Goal: Task Accomplishment & Management: Use online tool/utility

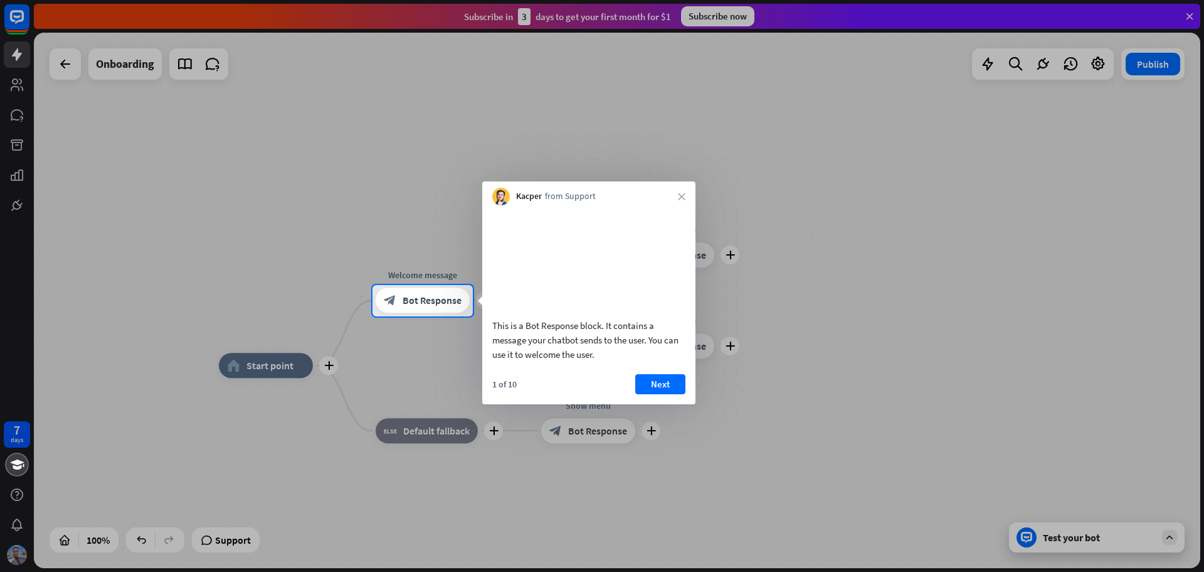
click at [662, 388] on div "This is a Bot Response block. It contains a message your chatbot sends to the u…" at bounding box center [588, 304] width 213 height 199
click at [661, 394] on button "Next" at bounding box center [660, 384] width 50 height 20
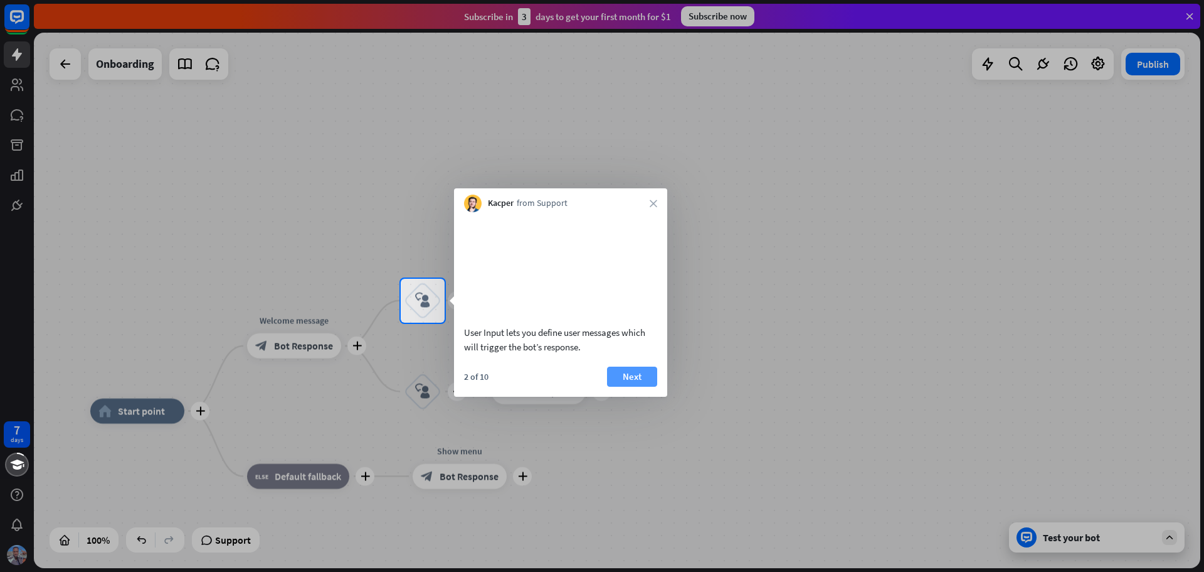
click at [638, 386] on button "Next" at bounding box center [632, 376] width 50 height 20
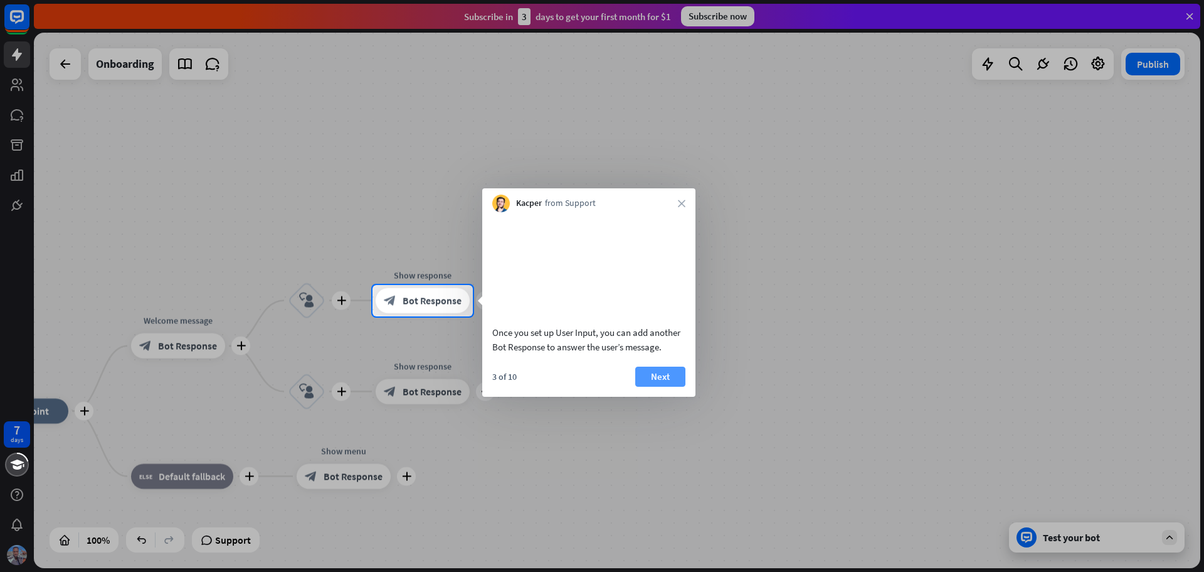
click at [664, 386] on button "Next" at bounding box center [660, 376] width 50 height 20
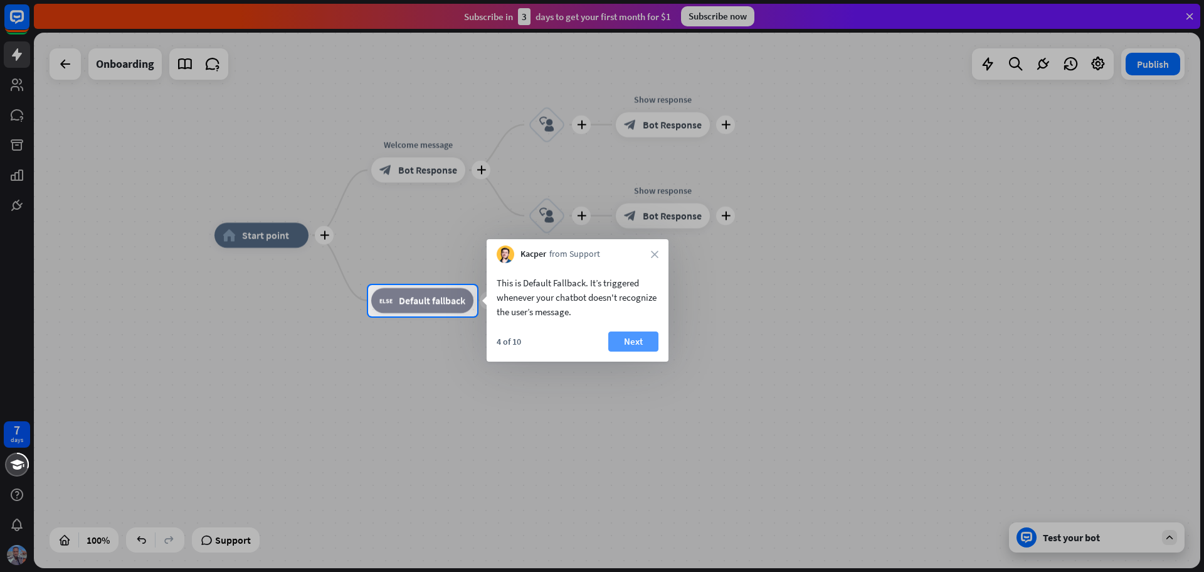
click at [649, 341] on button "Next" at bounding box center [634, 341] width 50 height 20
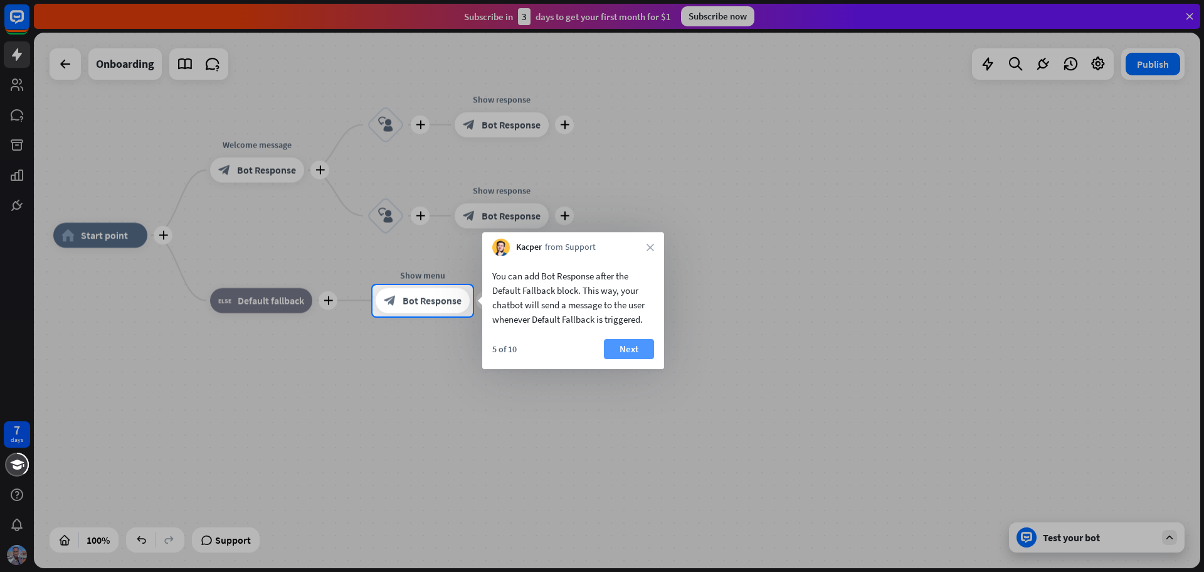
click at [652, 341] on button "Next" at bounding box center [629, 349] width 50 height 20
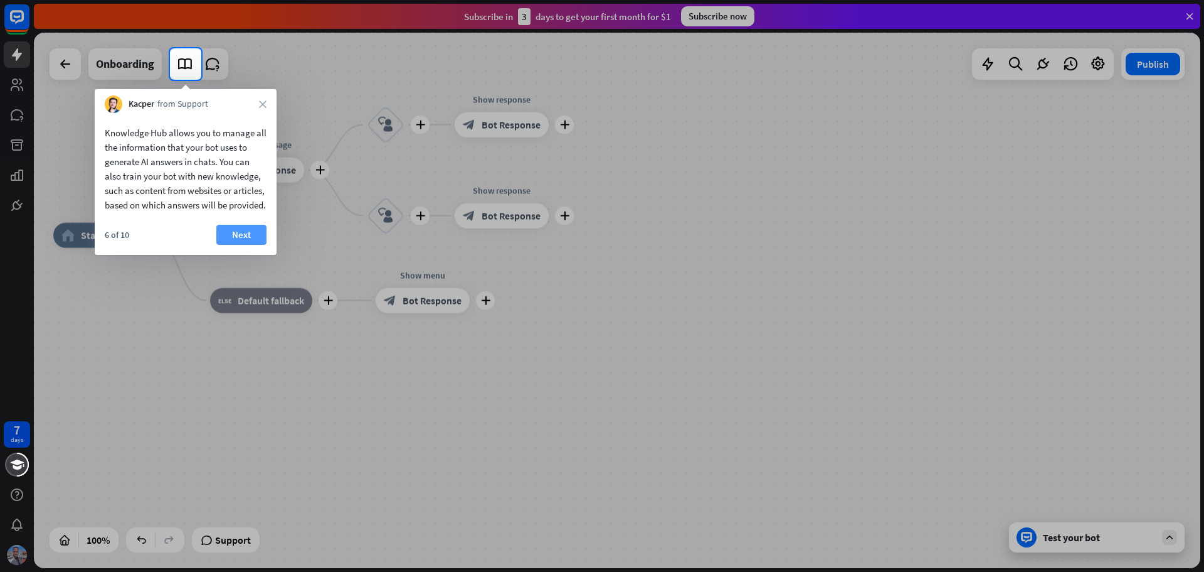
click at [242, 245] on button "Next" at bounding box center [241, 235] width 50 height 20
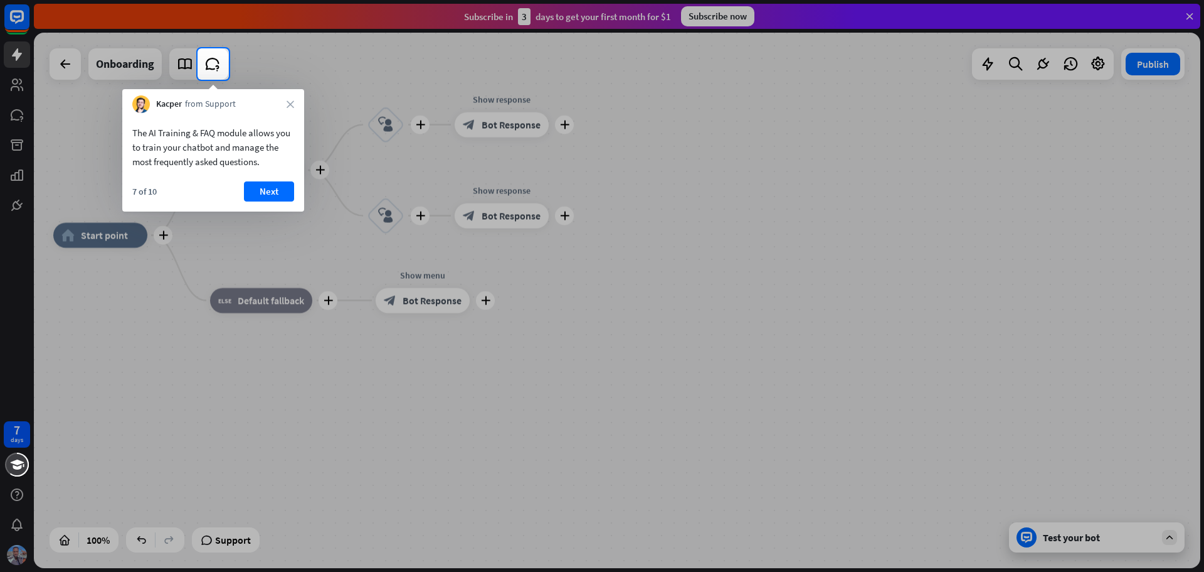
click at [277, 189] on button "Next" at bounding box center [269, 191] width 50 height 20
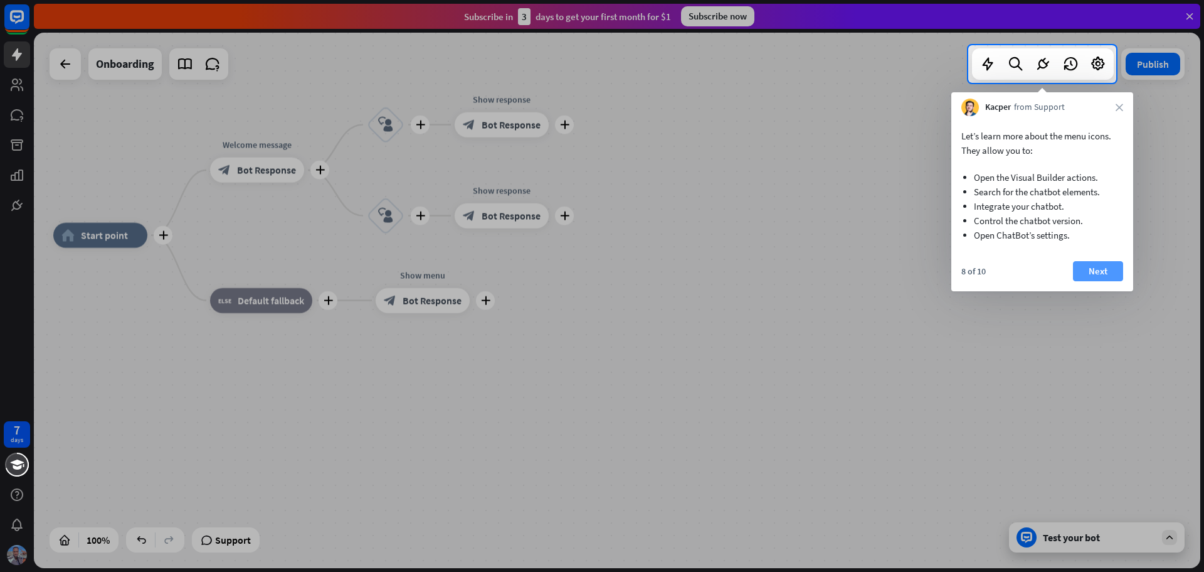
click at [1100, 269] on button "Next" at bounding box center [1098, 271] width 50 height 20
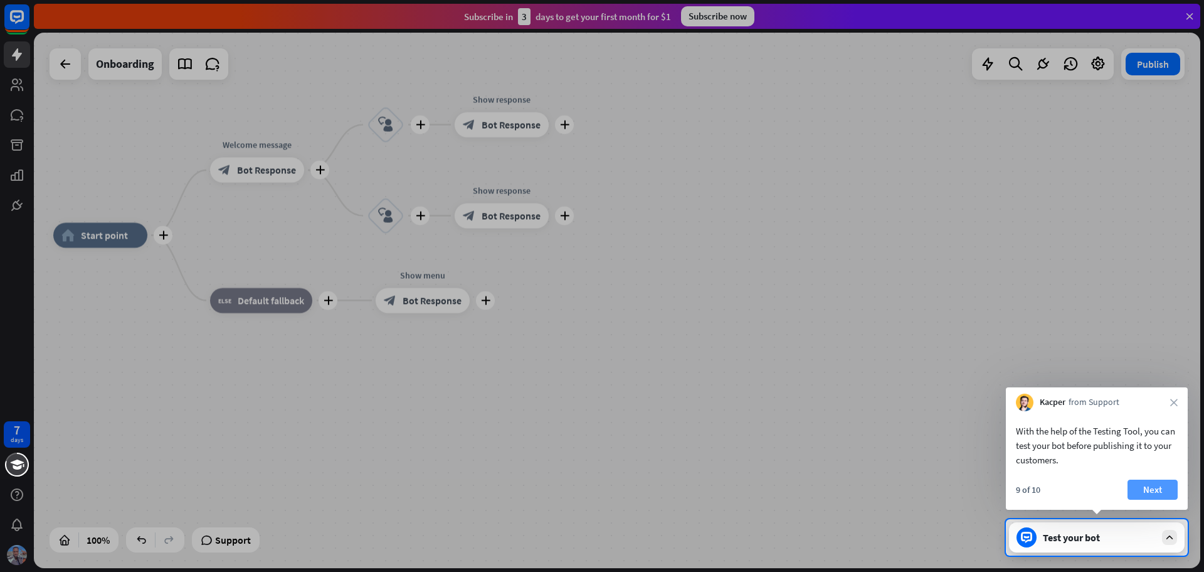
click at [1151, 482] on button "Next" at bounding box center [1153, 489] width 50 height 20
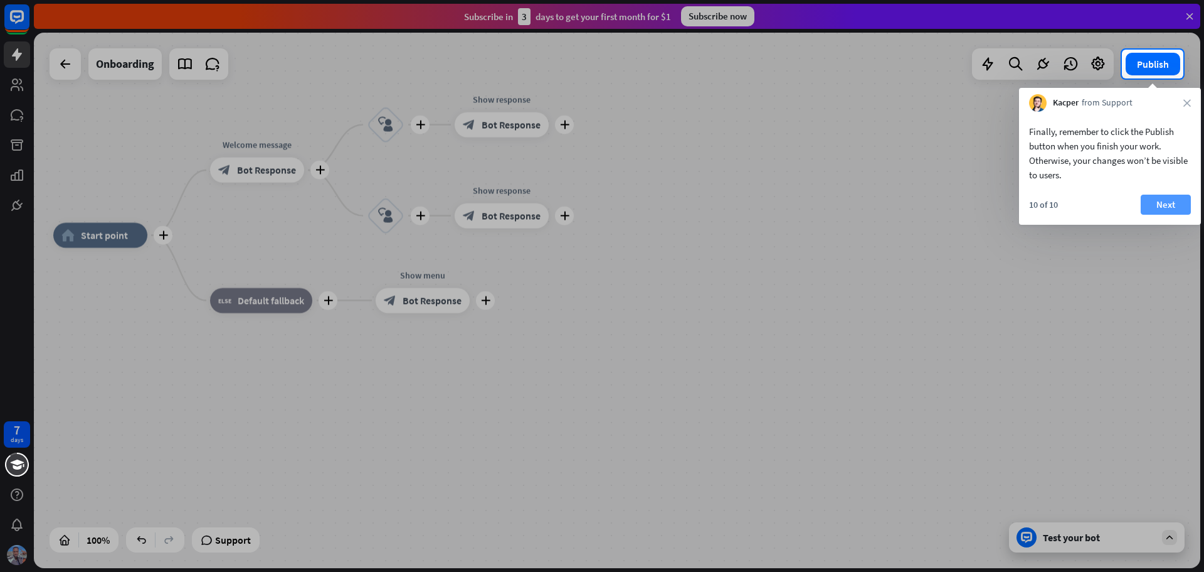
click at [1173, 197] on button "Next" at bounding box center [1166, 204] width 50 height 20
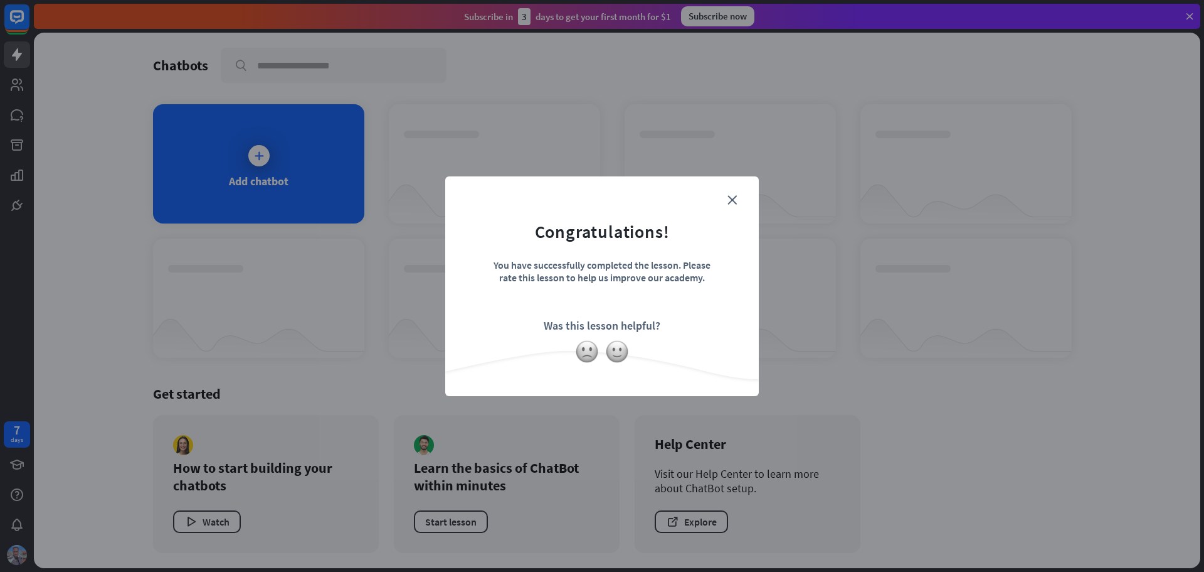
click at [582, 331] on div "Was this lesson helpful?" at bounding box center [602, 325] width 117 height 14
click at [616, 353] on img at bounding box center [617, 351] width 24 height 24
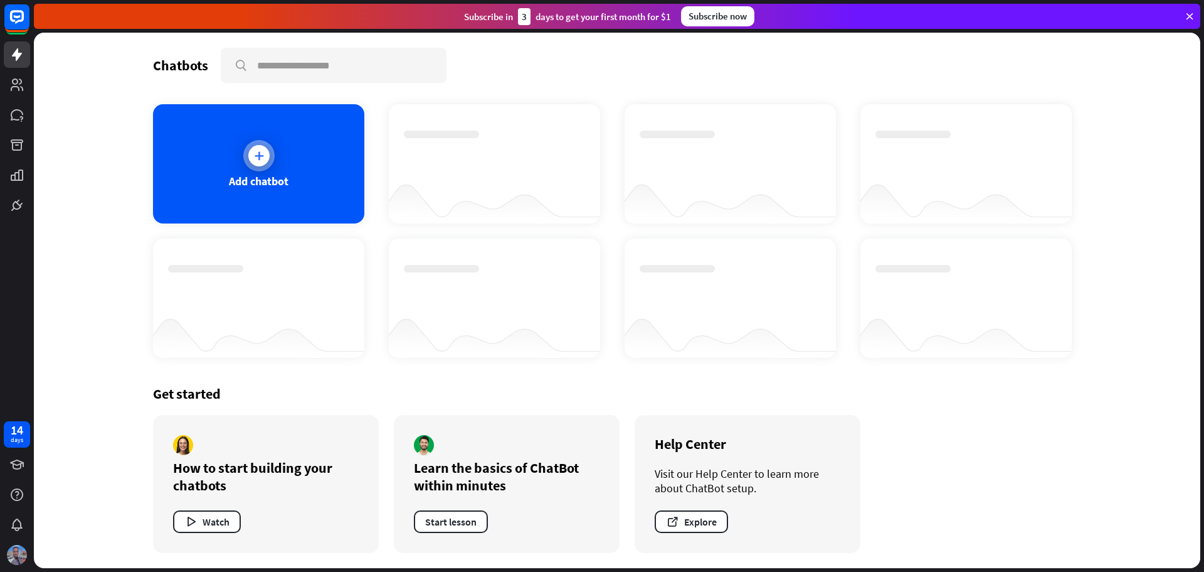
click at [339, 196] on div "Add chatbot" at bounding box center [258, 163] width 211 height 119
click at [297, 162] on div "Add chatbot" at bounding box center [258, 163] width 211 height 119
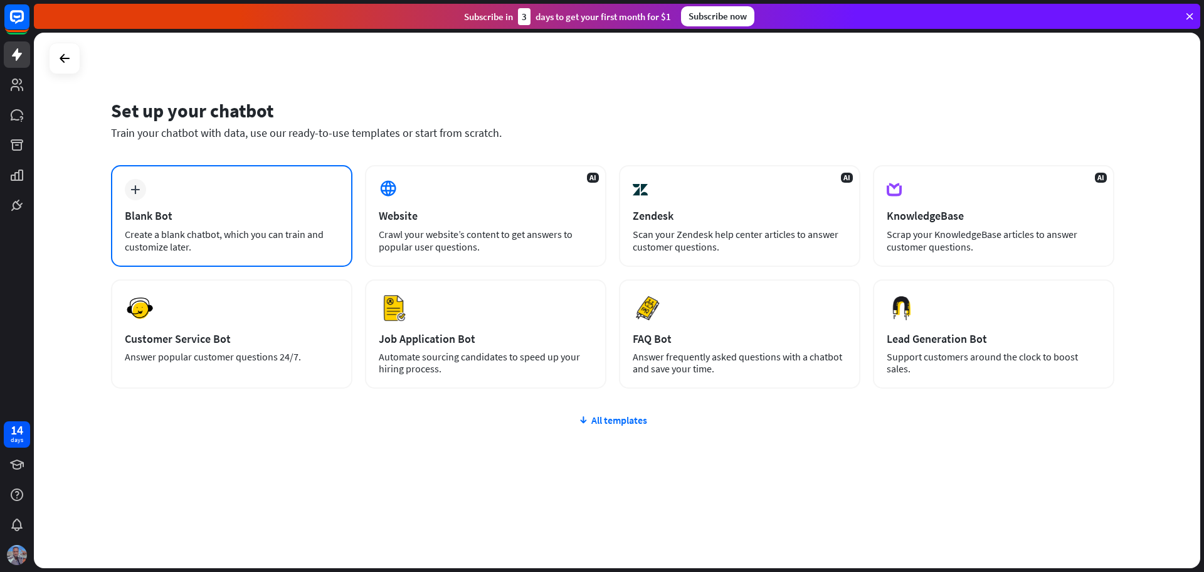
click at [133, 190] on icon "plus" at bounding box center [134, 189] width 9 height 9
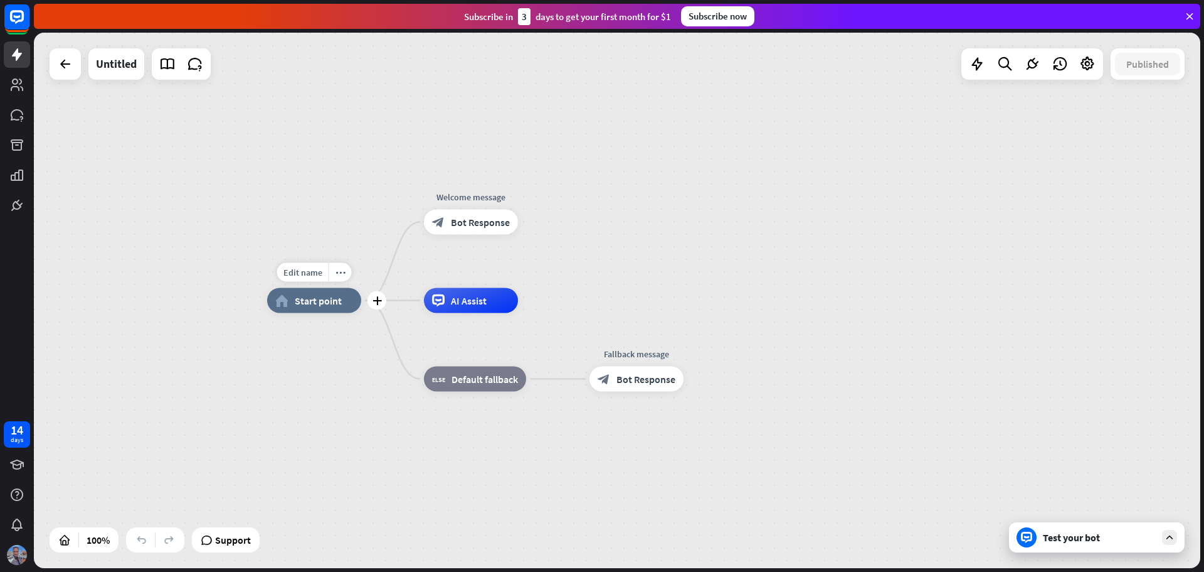
click at [315, 299] on span "Start point" at bounding box center [318, 300] width 47 height 13
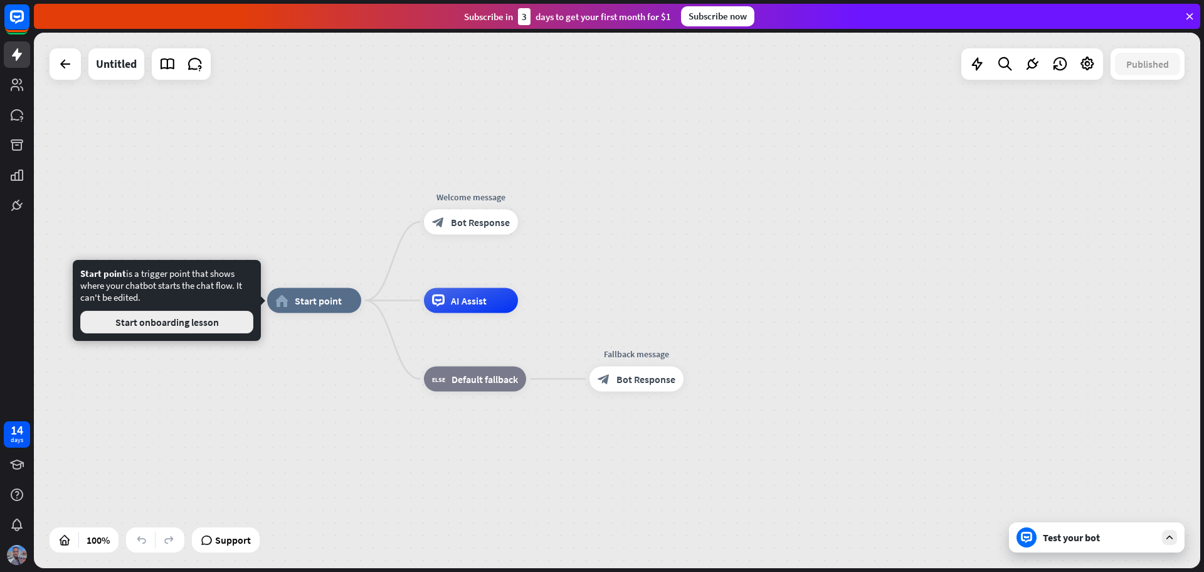
click at [201, 320] on button "Start onboarding lesson" at bounding box center [166, 322] width 173 height 23
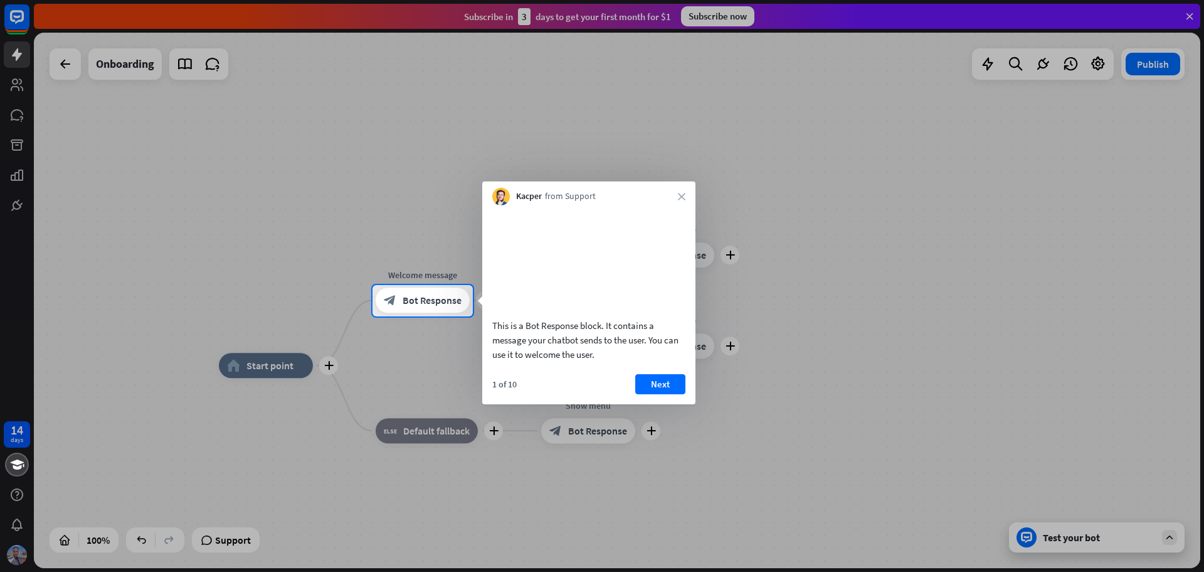
click at [272, 372] on div at bounding box center [602, 444] width 1204 height 256
click at [263, 363] on div at bounding box center [602, 444] width 1204 height 256
click at [651, 394] on button "Next" at bounding box center [660, 384] width 50 height 20
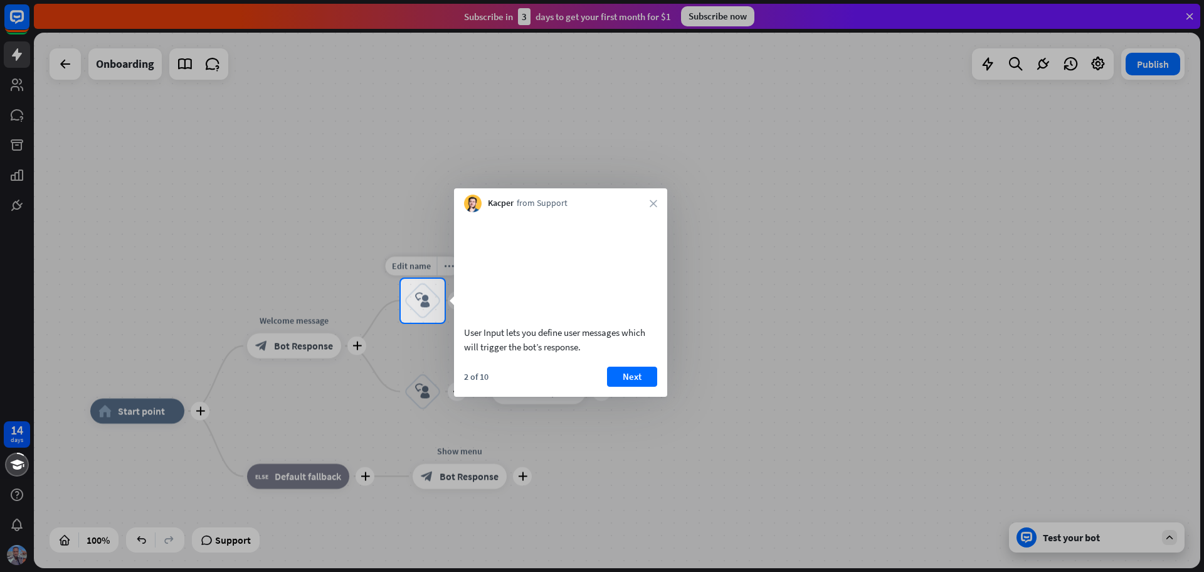
click at [420, 297] on icon "block_user_input" at bounding box center [422, 300] width 15 height 15
click at [419, 297] on icon "block_user_input" at bounding box center [422, 300] width 15 height 15
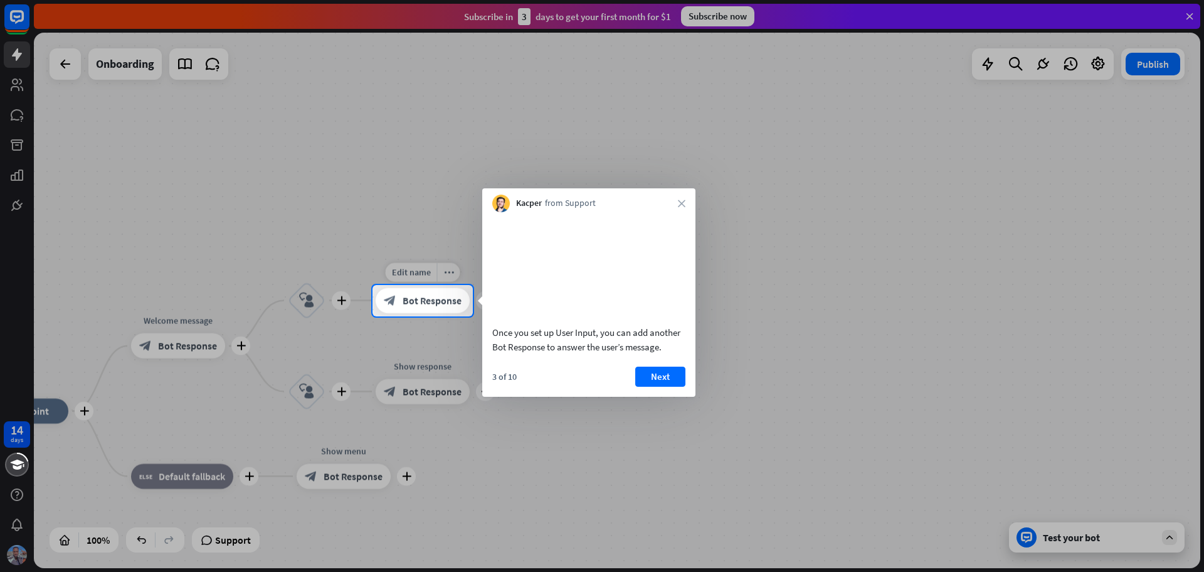
click at [444, 297] on span "Bot Response" at bounding box center [432, 300] width 59 height 13
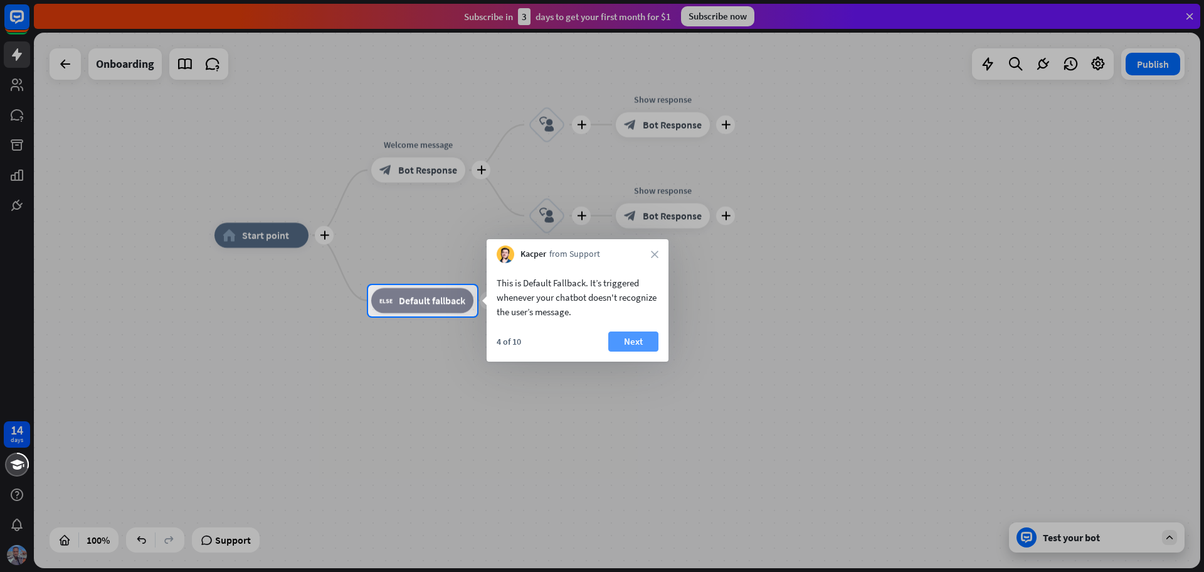
drag, startPoint x: 612, startPoint y: 334, endPoint x: 580, endPoint y: 334, distance: 32.6
click at [612, 334] on button "Next" at bounding box center [634, 341] width 50 height 20
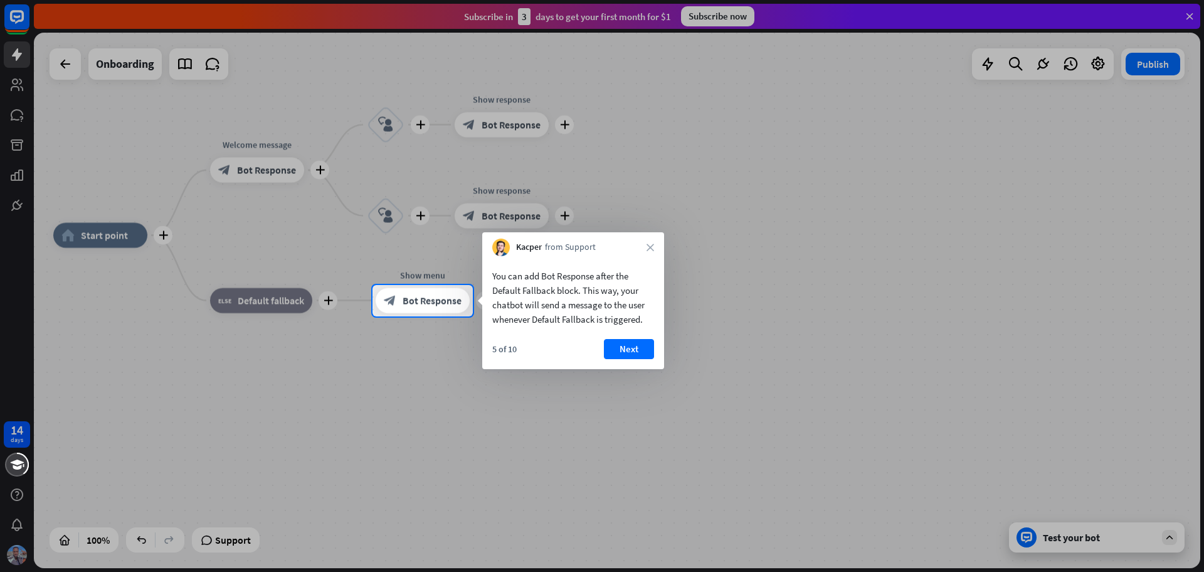
drag, startPoint x: 645, startPoint y: 348, endPoint x: 526, endPoint y: 335, distance: 119.3
click at [639, 352] on button "Next" at bounding box center [629, 349] width 50 height 20
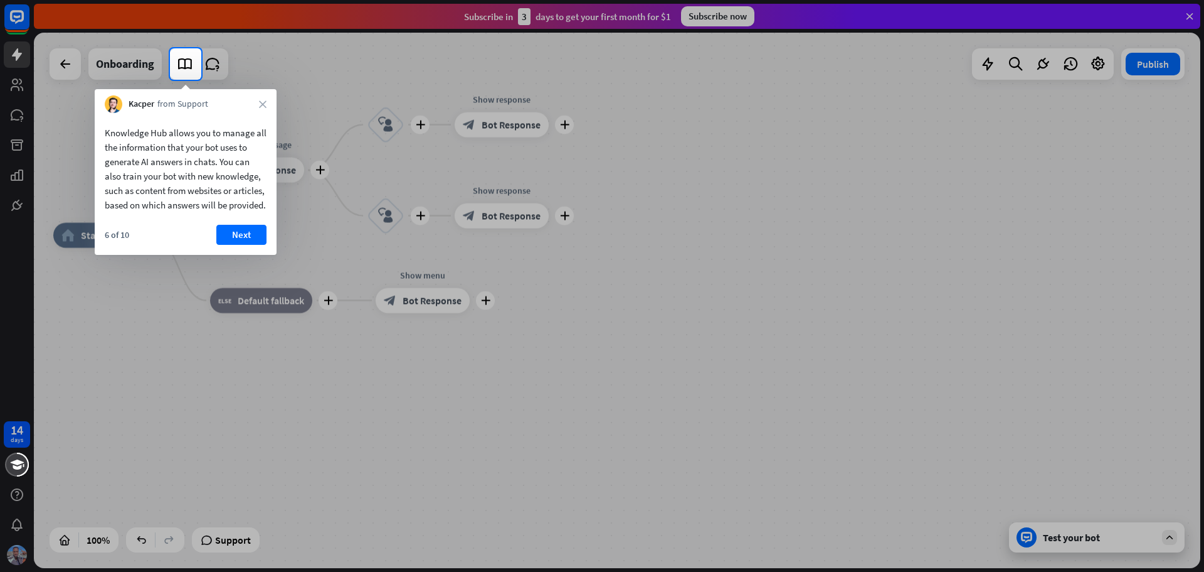
click at [86, 241] on div at bounding box center [602, 326] width 1204 height 492
click at [250, 241] on button "Next" at bounding box center [241, 235] width 50 height 20
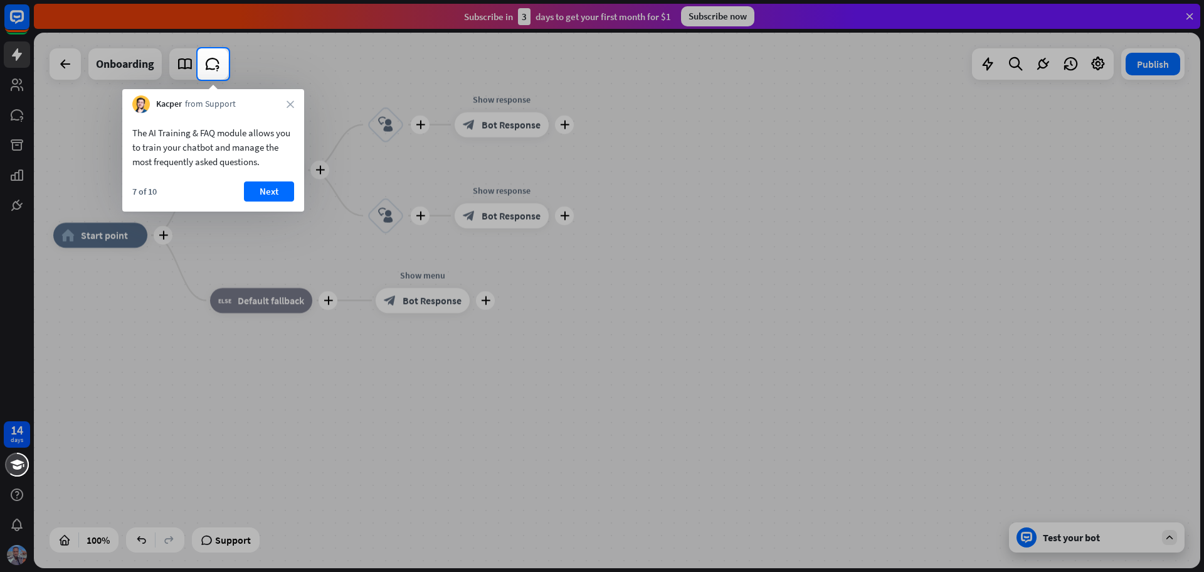
click at [91, 233] on div at bounding box center [602, 326] width 1204 height 492
click at [91, 235] on div at bounding box center [602, 326] width 1204 height 492
click at [92, 235] on div at bounding box center [602, 326] width 1204 height 492
drag, startPoint x: 287, startPoint y: 103, endPoint x: 244, endPoint y: 109, distance: 43.1
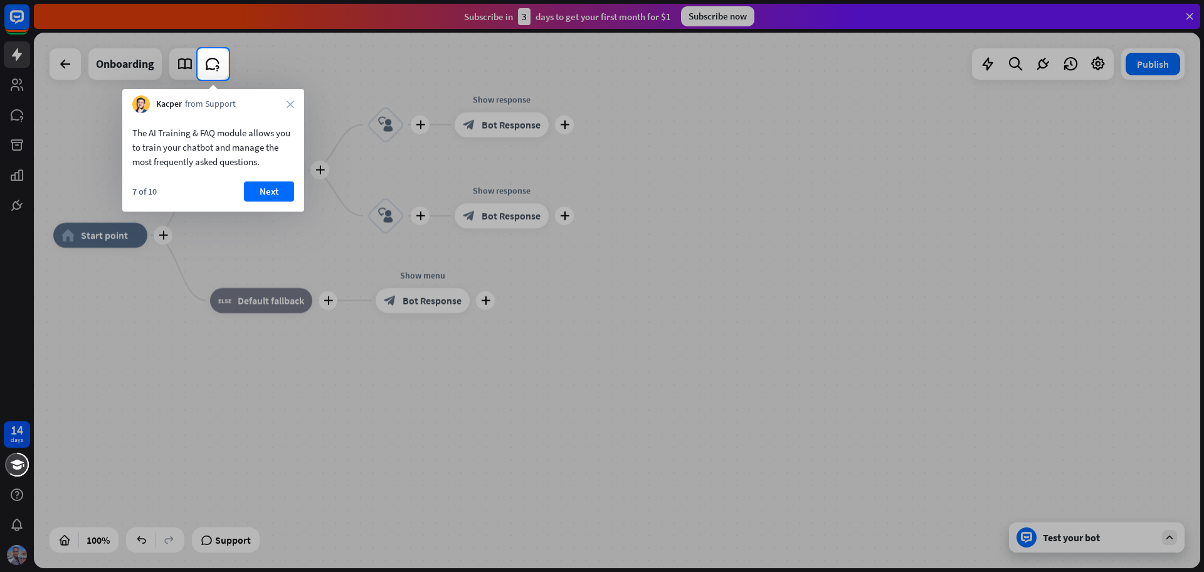
click at [286, 103] on div "Kacper from Support close" at bounding box center [213, 101] width 182 height 24
click at [291, 105] on icon "close" at bounding box center [291, 104] width 8 height 8
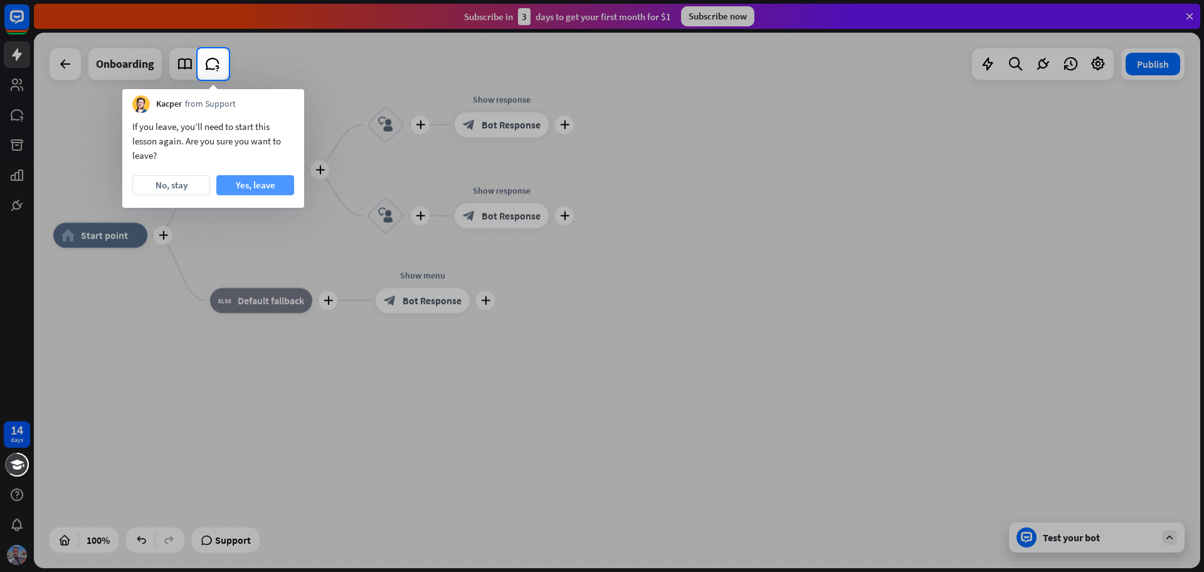
click at [265, 178] on button "Yes, leave" at bounding box center [255, 185] width 78 height 20
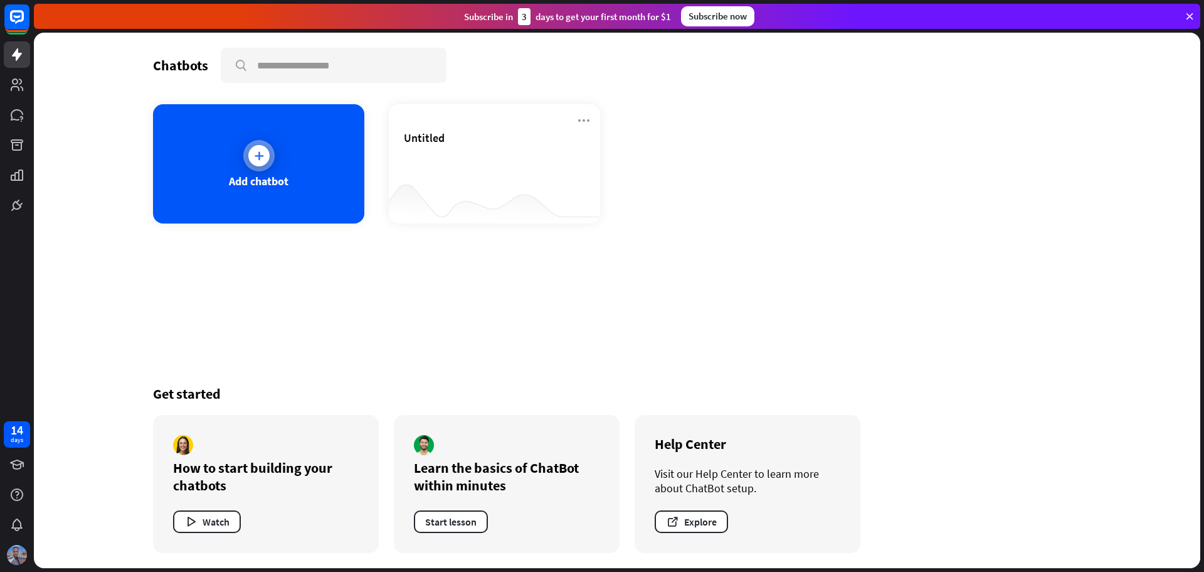
click at [312, 181] on div "Add chatbot" at bounding box center [258, 163] width 211 height 119
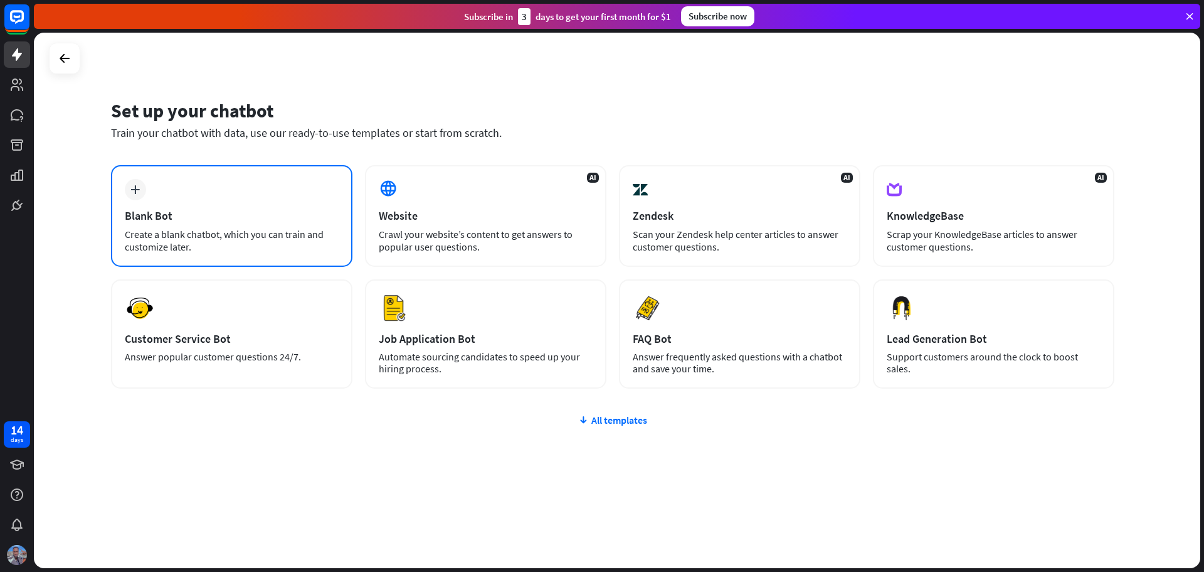
click at [258, 221] on div "Blank Bot" at bounding box center [232, 215] width 214 height 14
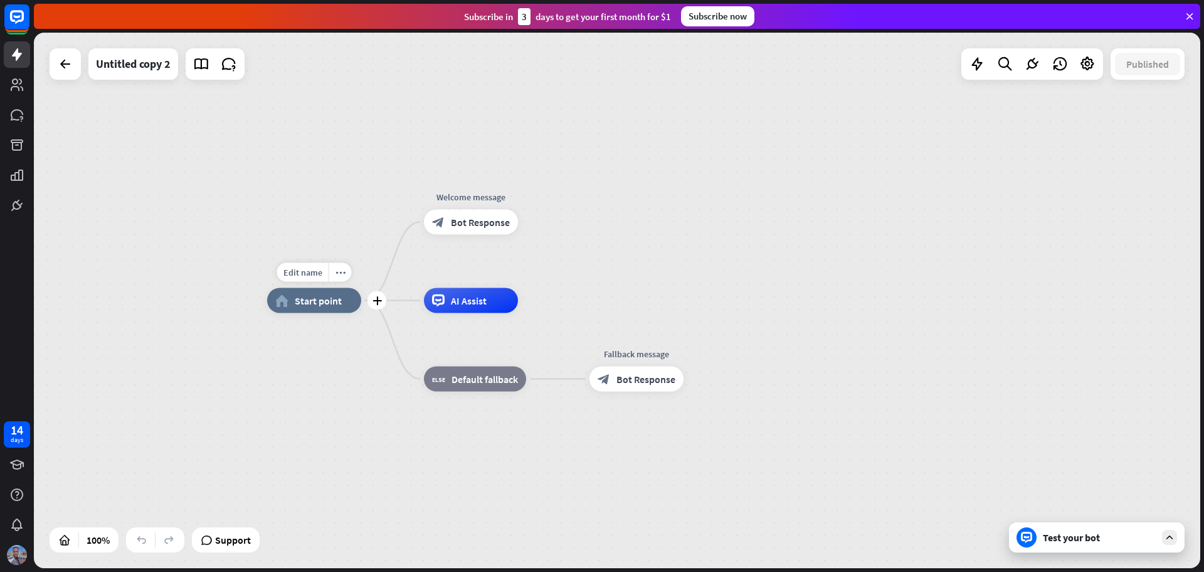
click at [318, 307] on div "home_2 Start point" at bounding box center [314, 300] width 94 height 25
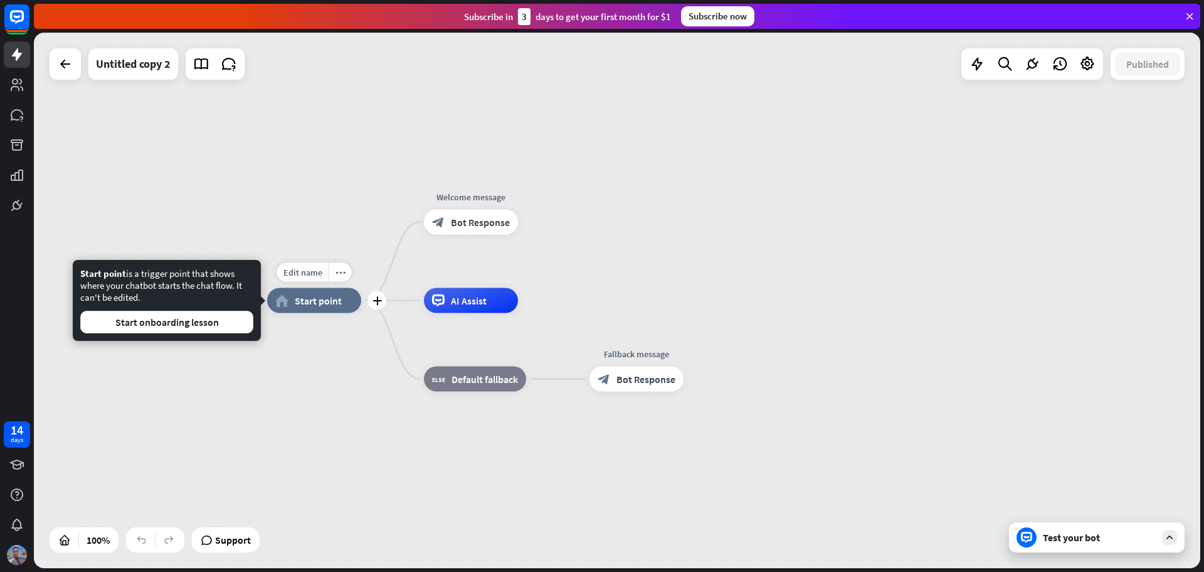
click at [318, 307] on div "home_2 Start point" at bounding box center [314, 300] width 94 height 25
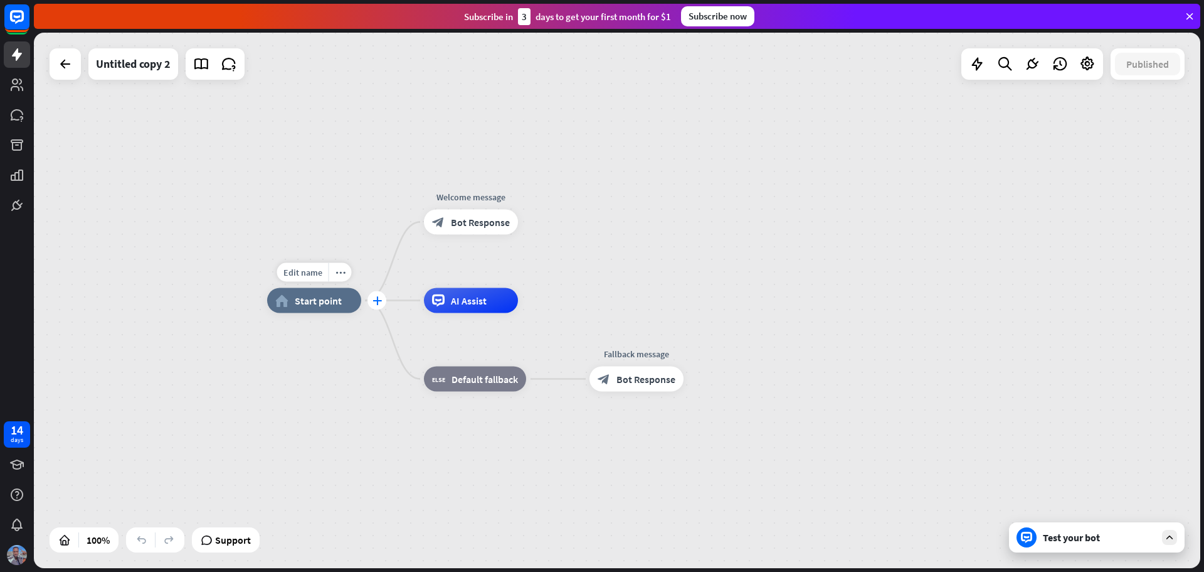
click at [376, 303] on icon "plus" at bounding box center [377, 300] width 9 height 9
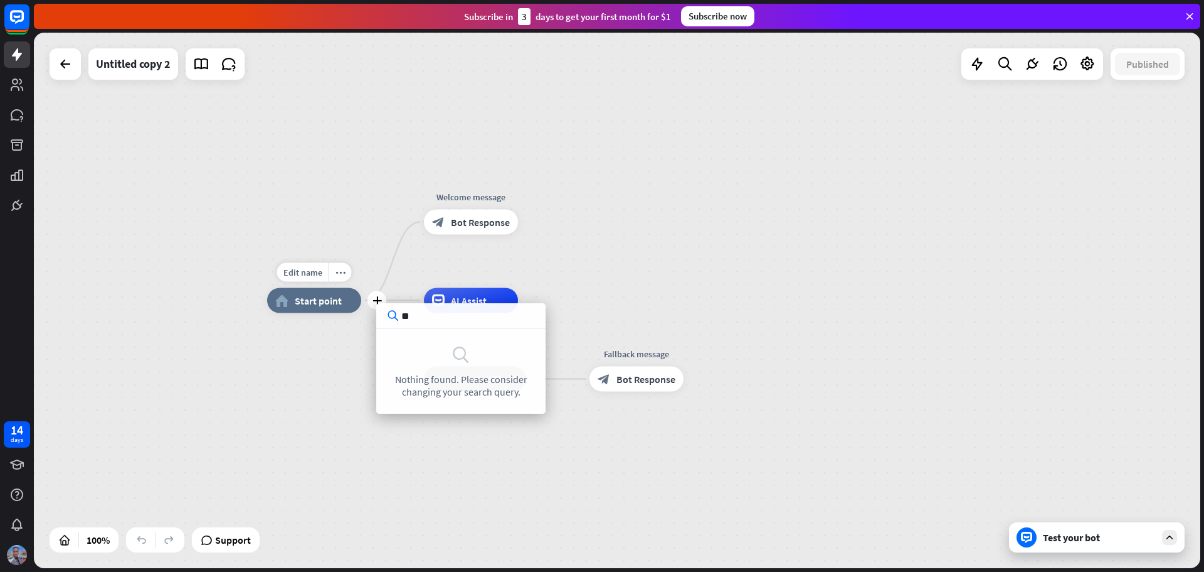
type input "*"
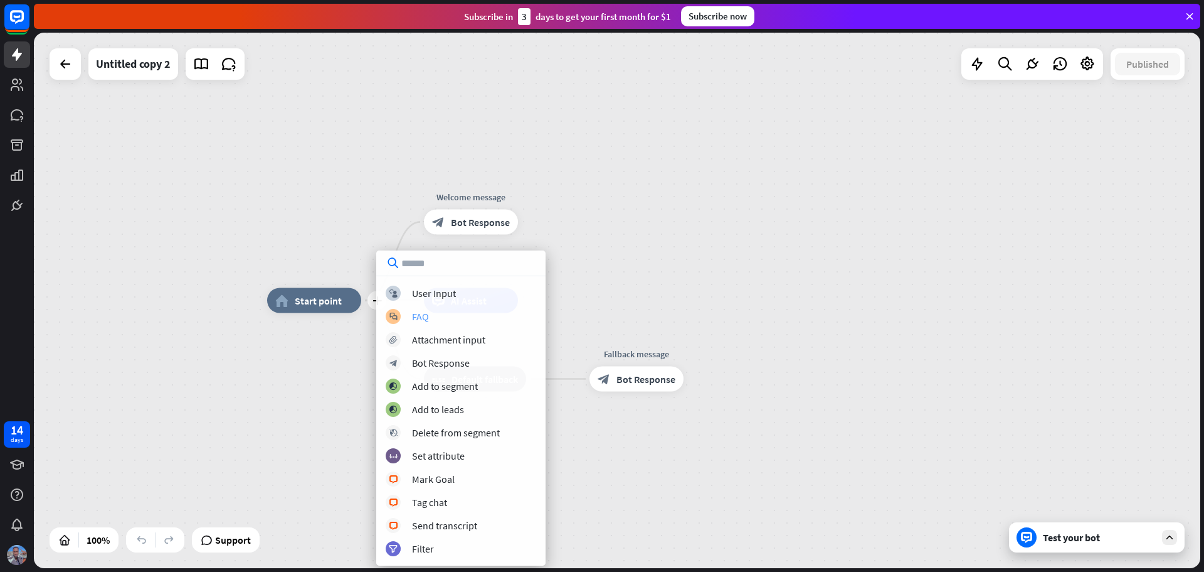
click at [433, 316] on div "block_faq FAQ" at bounding box center [461, 316] width 151 height 15
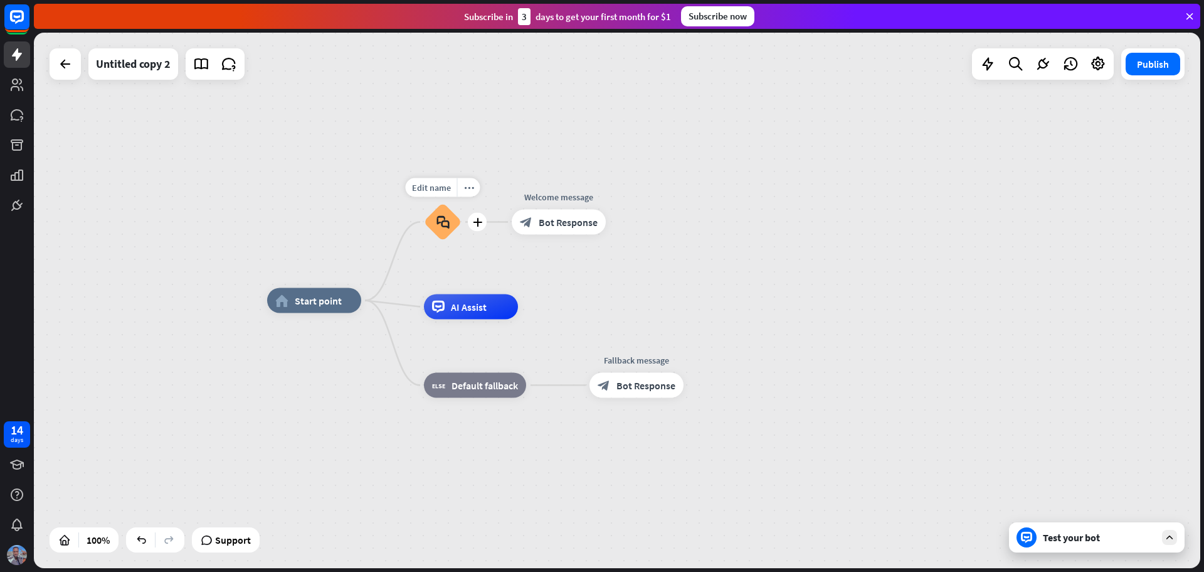
click at [438, 216] on icon "block_faq" at bounding box center [443, 222] width 13 height 14
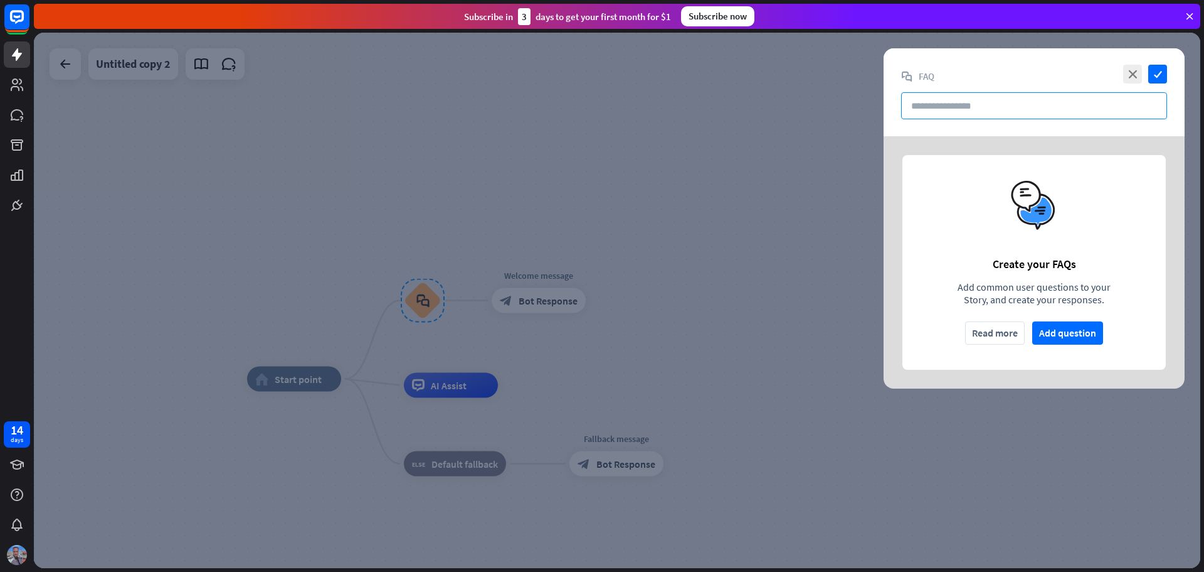
click at [966, 119] on input "text" at bounding box center [1034, 105] width 266 height 27
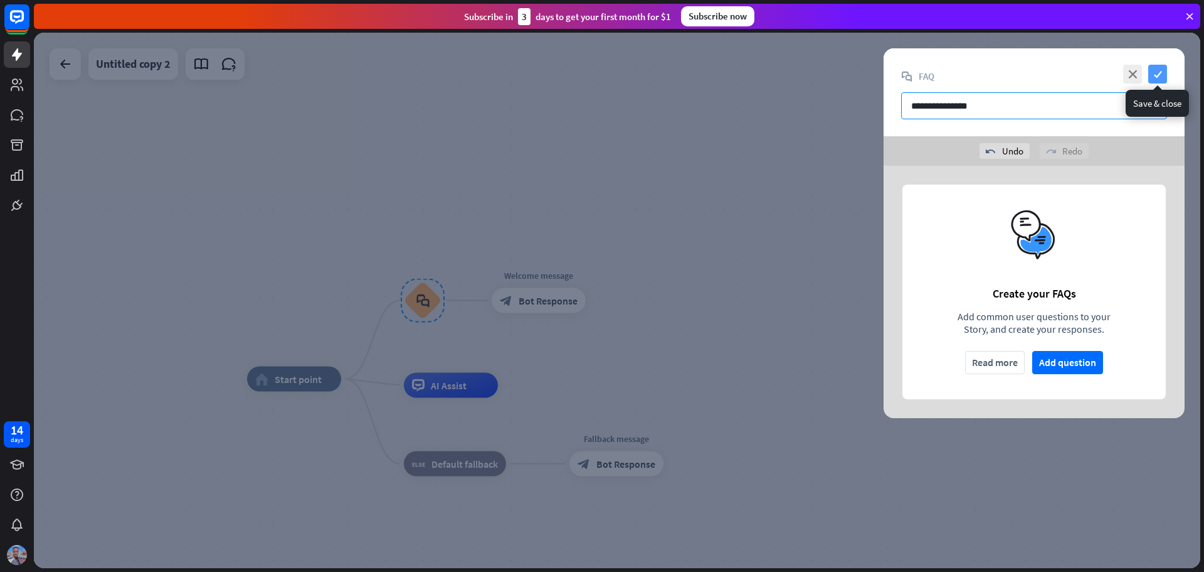
type input "**********"
click at [1161, 69] on icon "check" at bounding box center [1158, 74] width 19 height 19
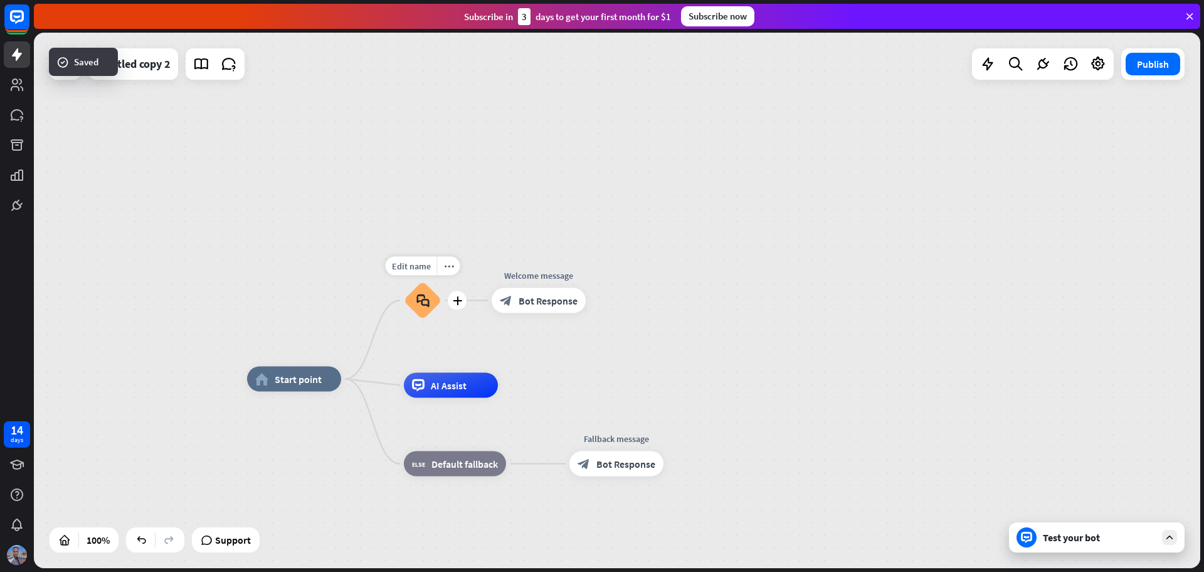
click at [431, 305] on div "block_faq" at bounding box center [423, 301] width 38 height 38
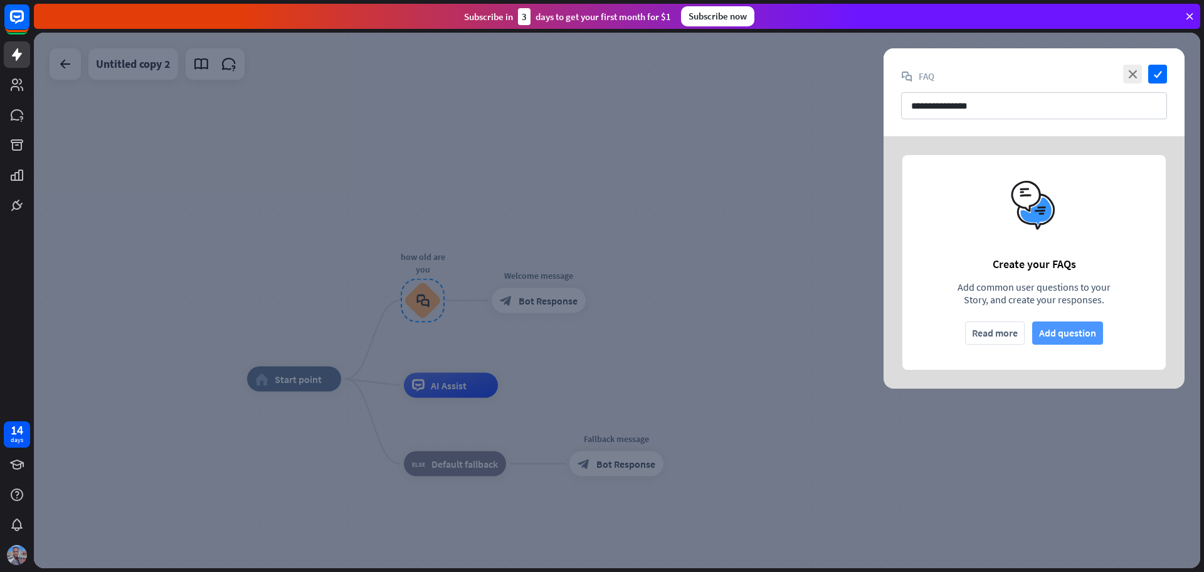
click at [1071, 333] on button "Add question" at bounding box center [1068, 332] width 71 height 23
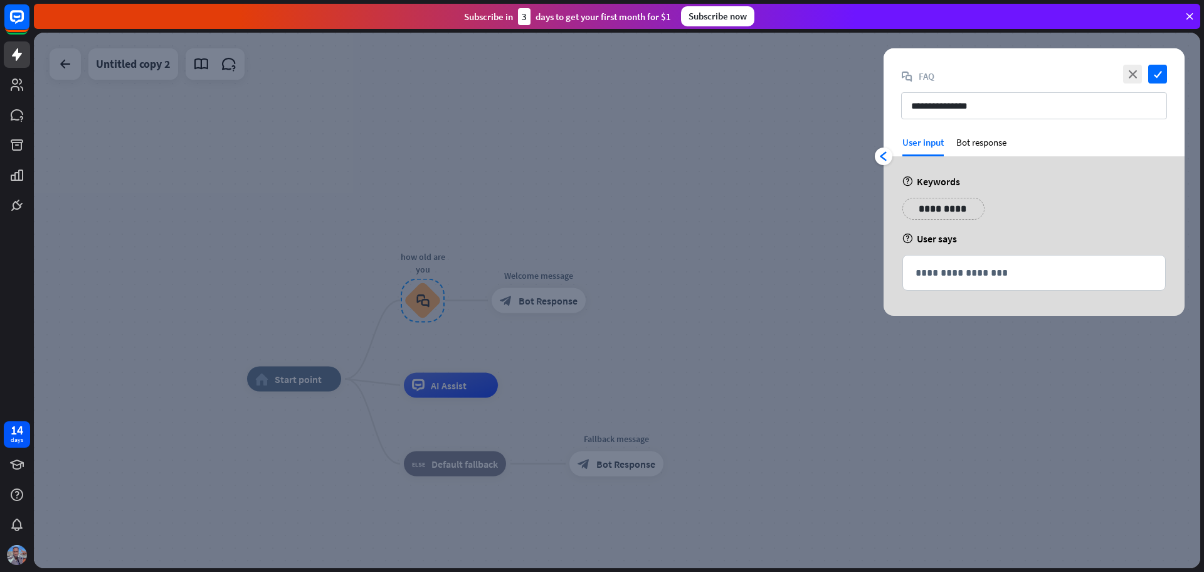
click at [959, 210] on p "**********" at bounding box center [943, 209] width 63 height 16
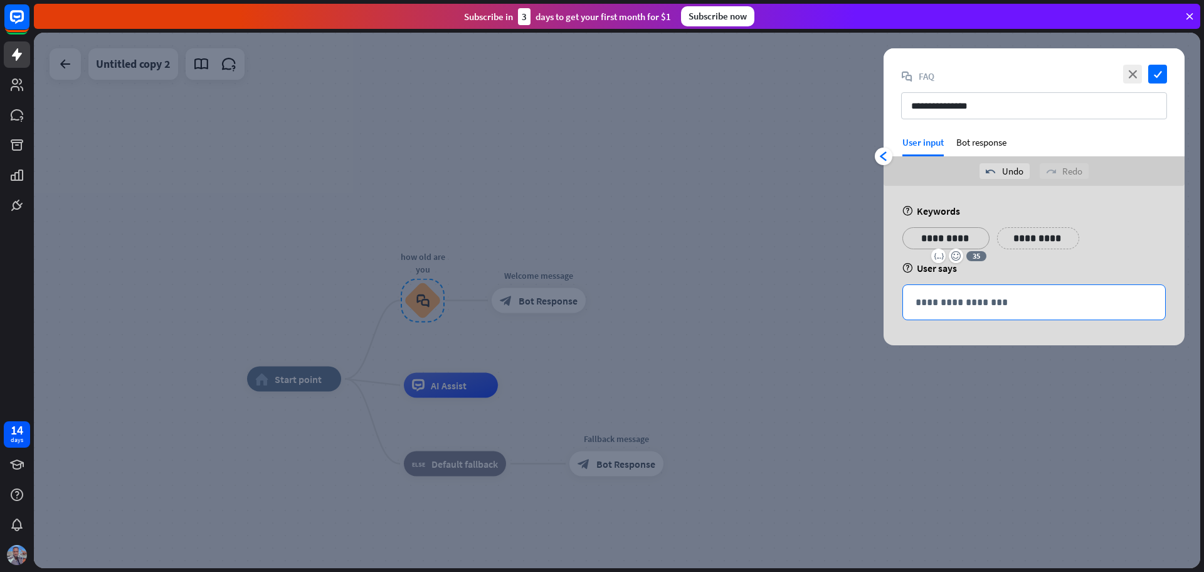
drag, startPoint x: 946, startPoint y: 307, endPoint x: 947, endPoint y: 317, distance: 10.1
click at [947, 306] on p "**********" at bounding box center [1034, 302] width 237 height 16
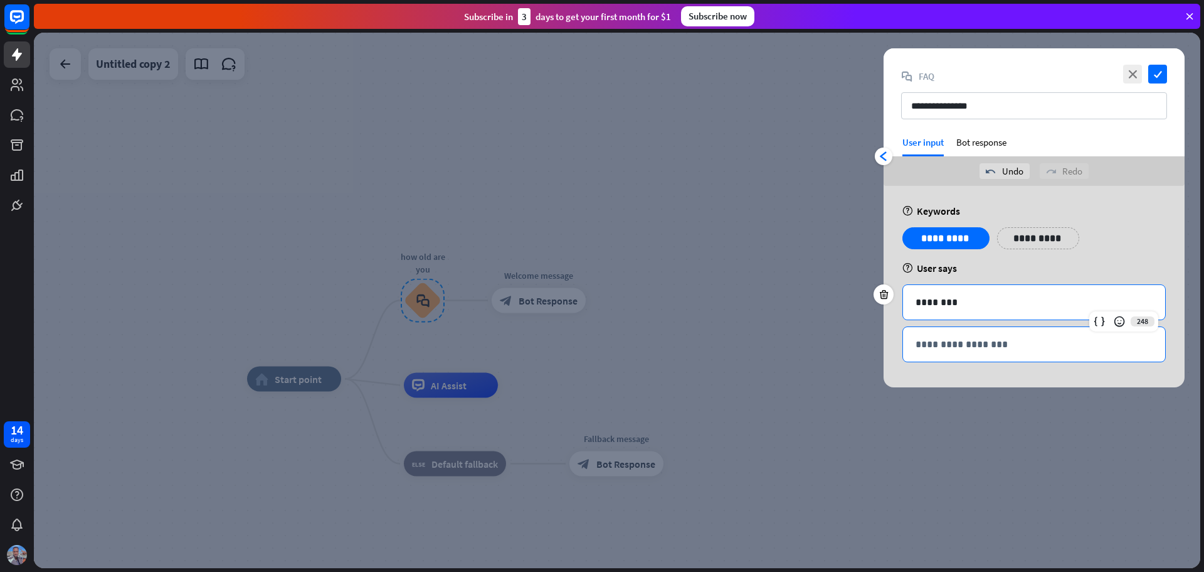
click at [982, 346] on p "**********" at bounding box center [1034, 344] width 237 height 16
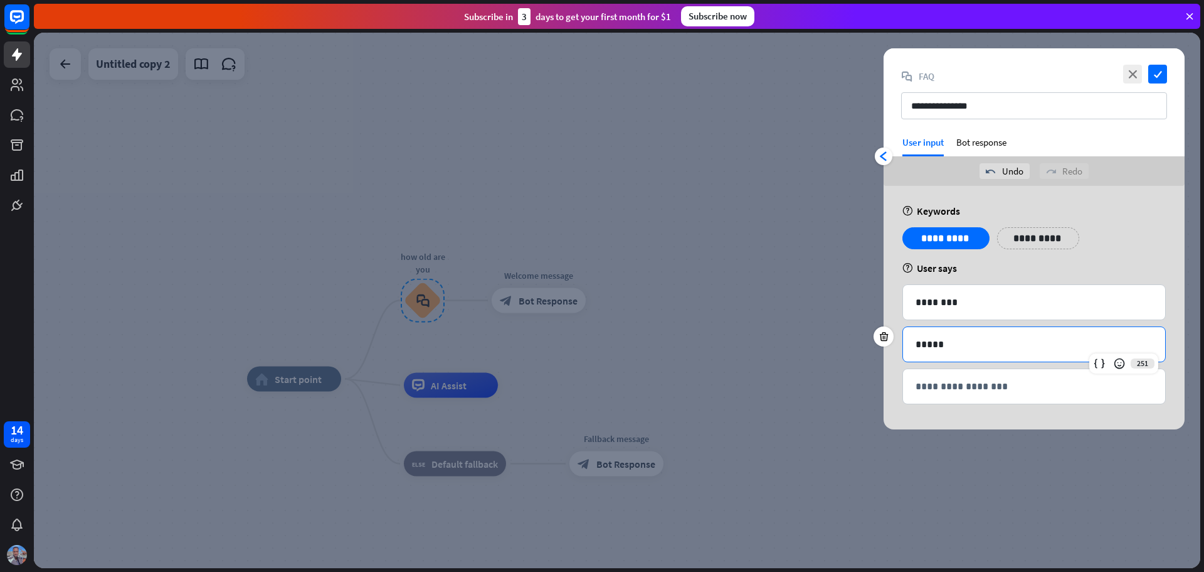
click at [817, 364] on div at bounding box center [617, 300] width 1167 height 535
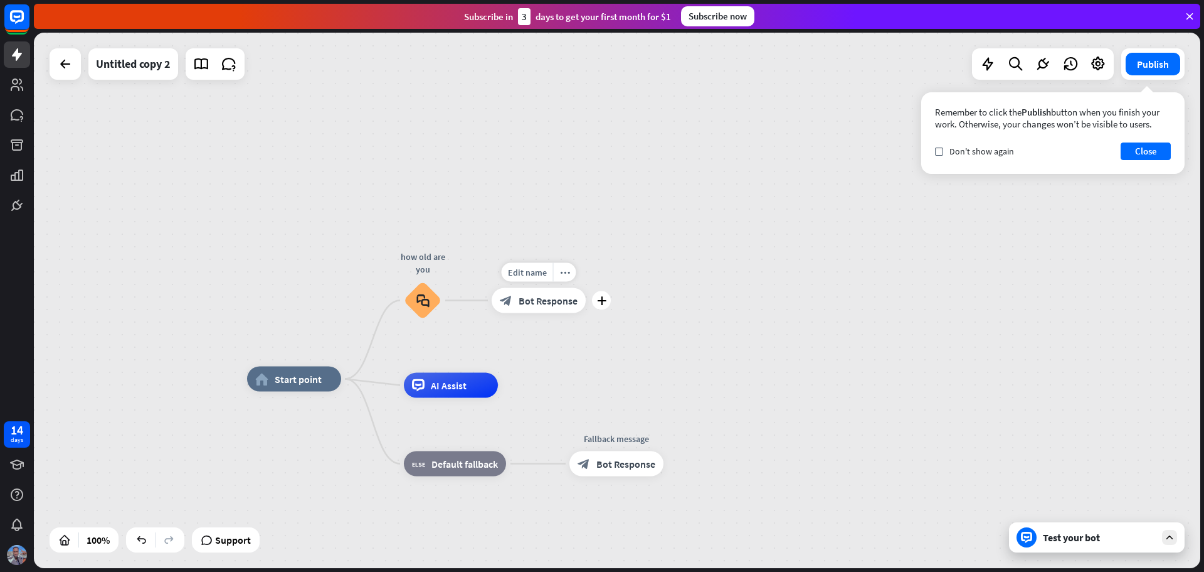
click at [549, 302] on span "Bot Response" at bounding box center [548, 300] width 59 height 13
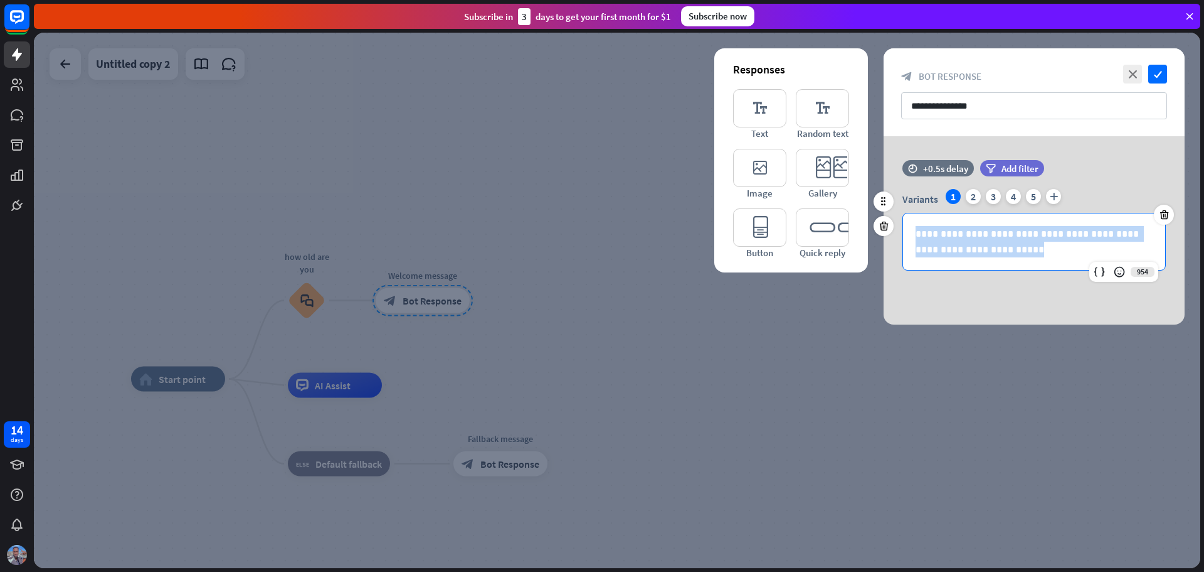
drag, startPoint x: 1000, startPoint y: 246, endPoint x: 894, endPoint y: 226, distance: 107.9
click at [898, 233] on div "**********" at bounding box center [1034, 230] width 301 height 82
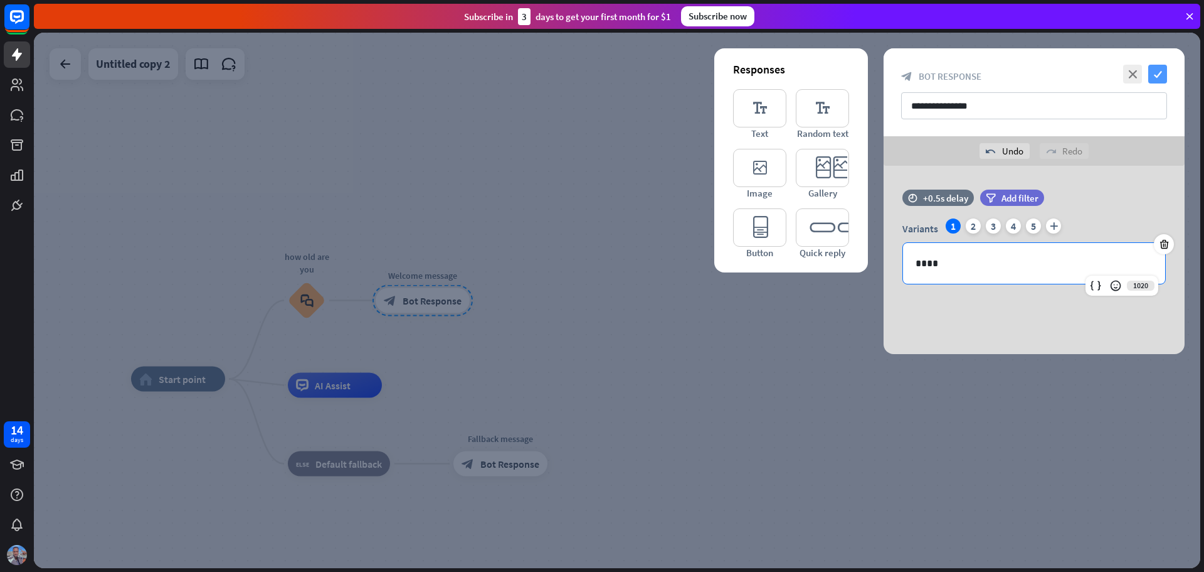
click at [1156, 78] on icon "check" at bounding box center [1158, 74] width 19 height 19
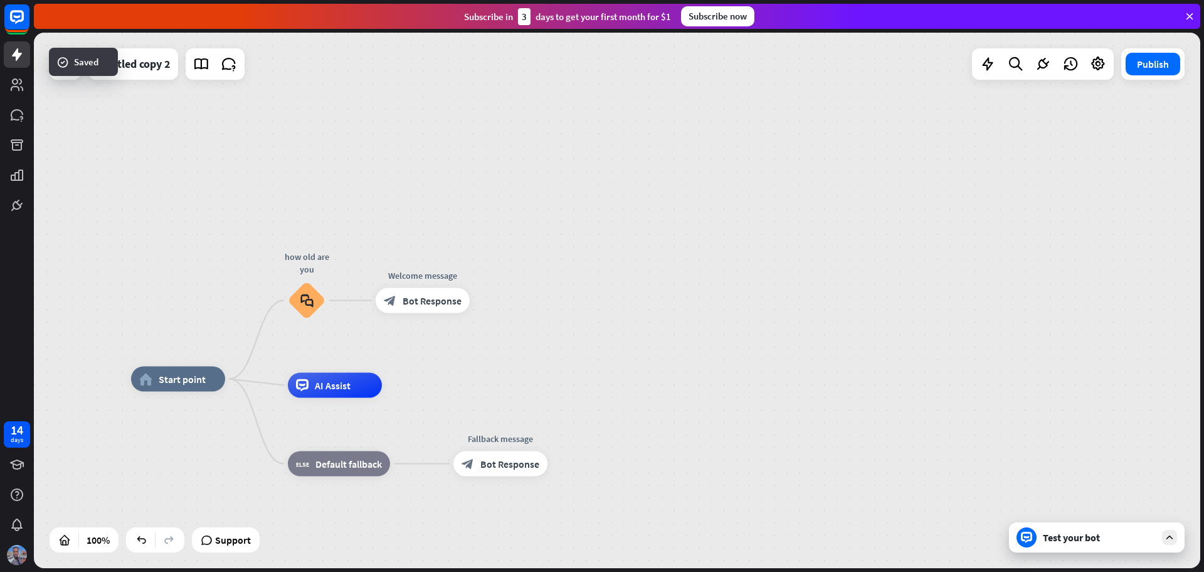
drag, startPoint x: 1105, startPoint y: 538, endPoint x: 1021, endPoint y: 513, distance: 87.7
click at [1103, 538] on div "Test your bot" at bounding box center [1099, 537] width 113 height 13
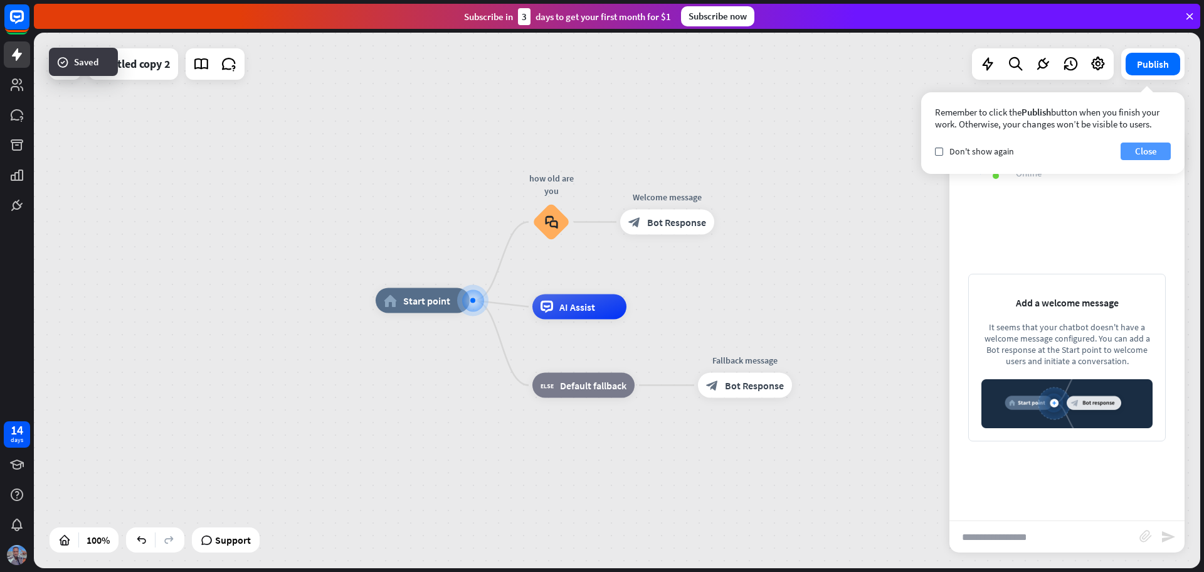
click at [1157, 147] on button "Close" at bounding box center [1146, 151] width 50 height 18
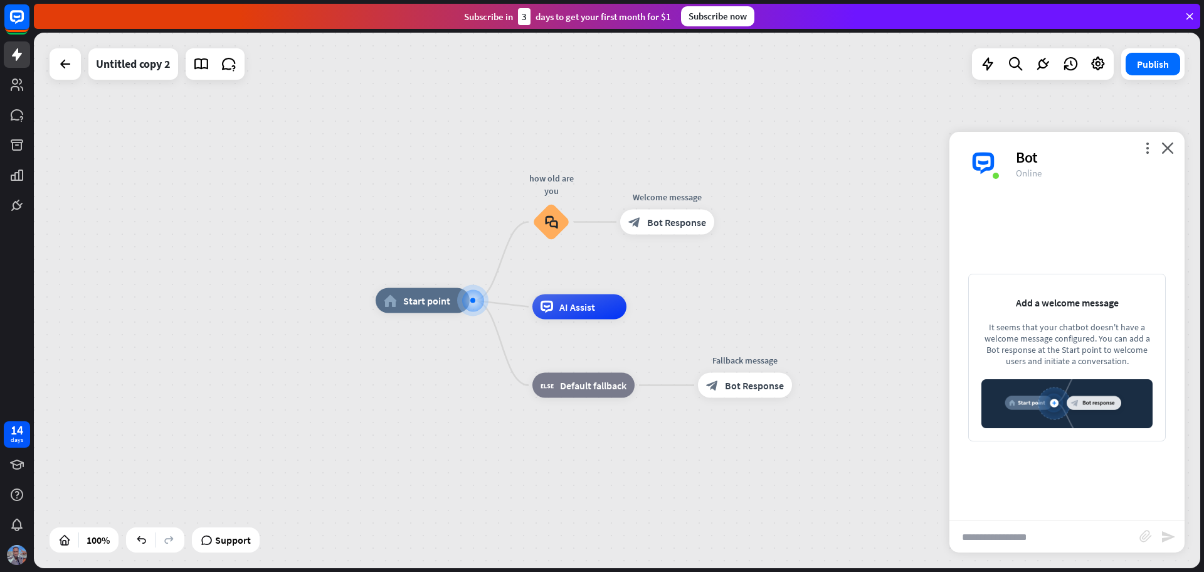
click at [1069, 330] on div "It seems that your chatbot doesn't have a welcome message configured. You can a…" at bounding box center [1067, 343] width 171 height 45
click at [425, 308] on div "home_2 Start point" at bounding box center [423, 300] width 94 height 25
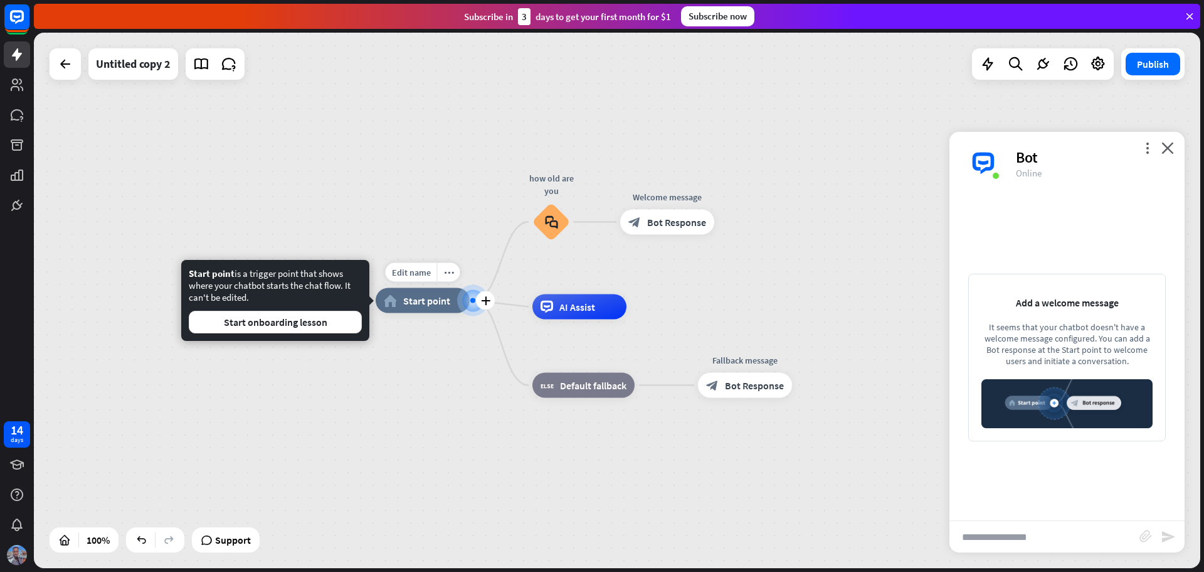
drag, startPoint x: 433, startPoint y: 306, endPoint x: 464, endPoint y: 306, distance: 31.4
click at [434, 306] on span "Start point" at bounding box center [426, 300] width 47 height 13
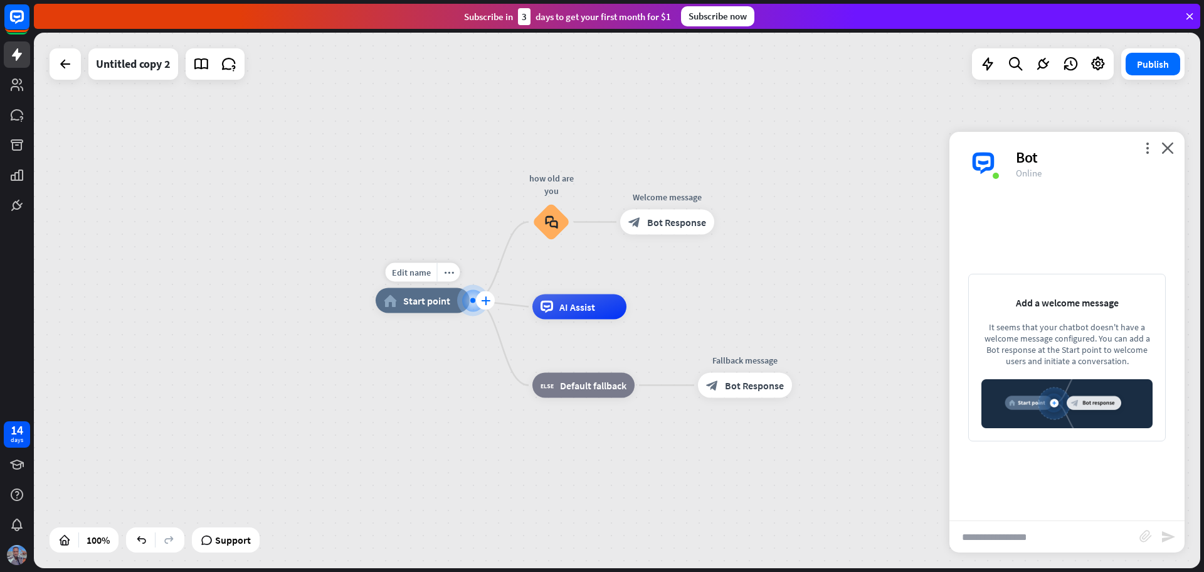
click at [481, 305] on div "plus" at bounding box center [485, 300] width 19 height 19
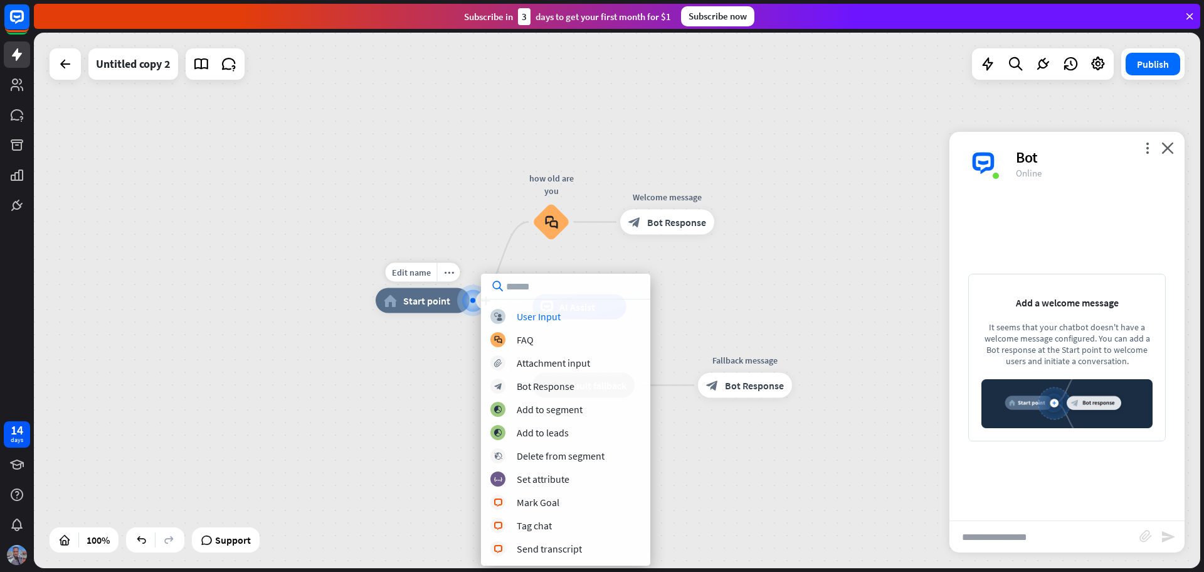
click at [431, 313] on div "Edit name more_horiz plus home_2 Start point" at bounding box center [423, 300] width 94 height 25
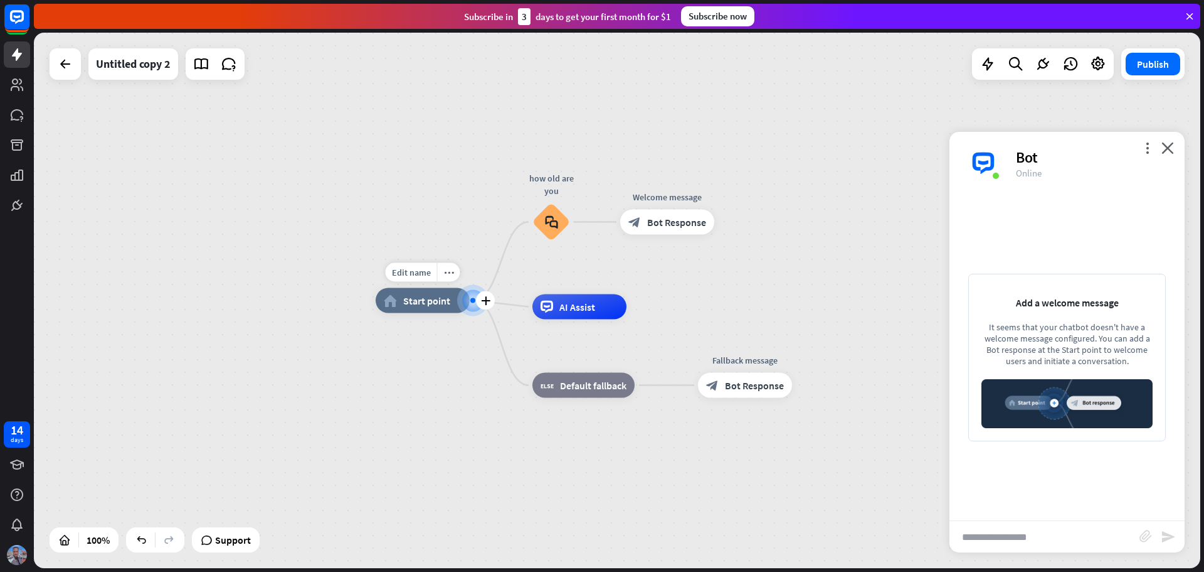
click at [423, 304] on span "Start point" at bounding box center [426, 300] width 47 height 13
click at [417, 273] on span "Edit name" at bounding box center [411, 272] width 39 height 11
type input "**********"
click at [1166, 150] on icon "close" at bounding box center [1168, 148] width 13 height 12
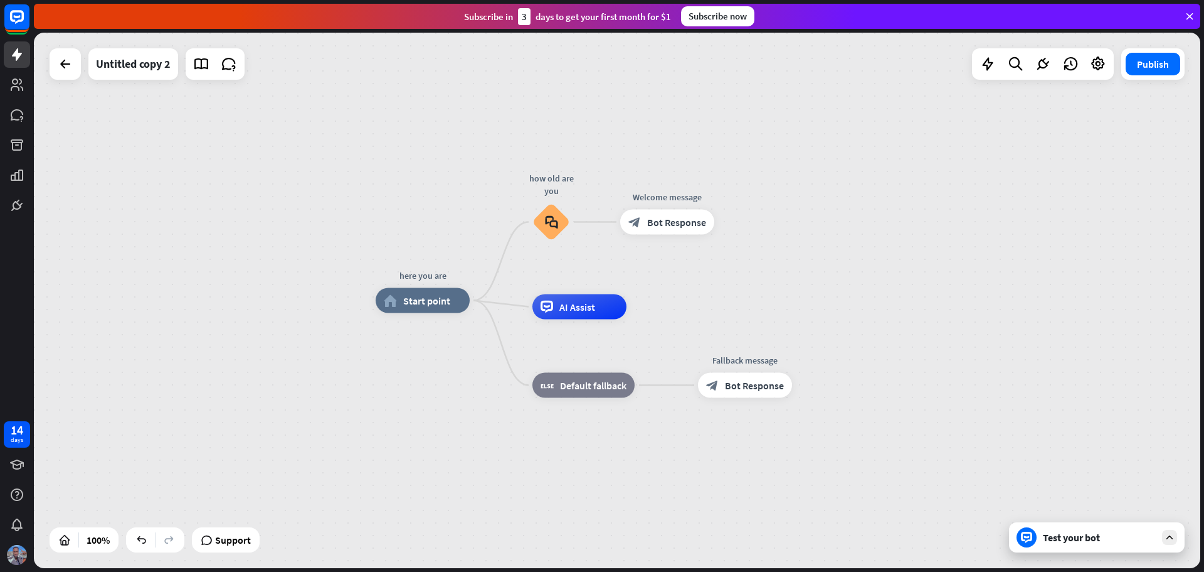
drag, startPoint x: 1082, startPoint y: 543, endPoint x: 1076, endPoint y: 537, distance: 8.4
click at [1082, 541] on div "Test your bot" at bounding box center [1099, 537] width 113 height 13
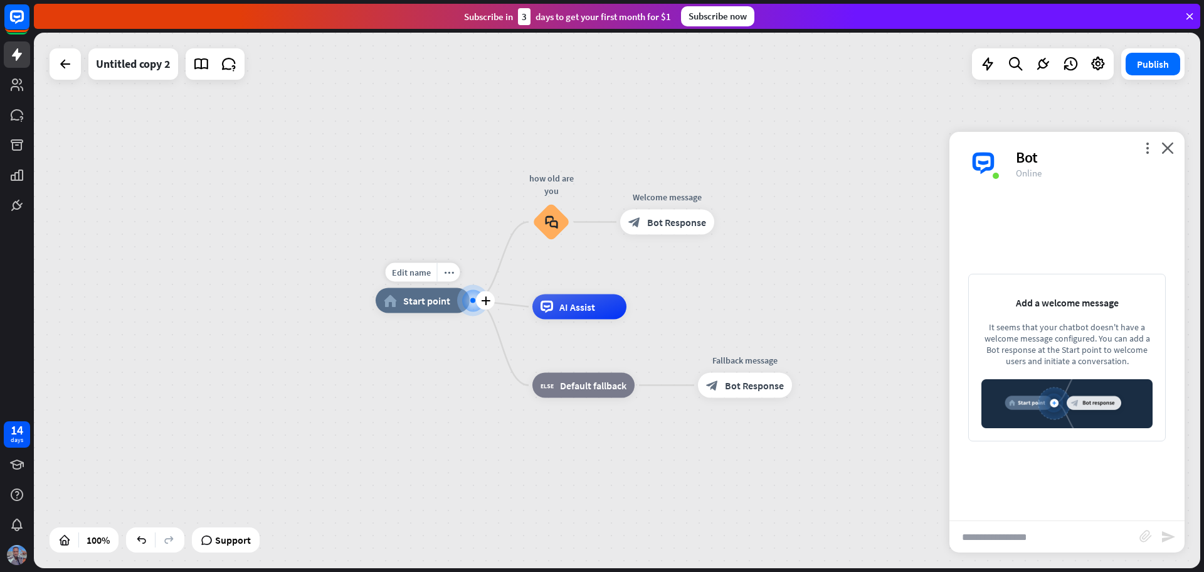
click at [472, 301] on div at bounding box center [473, 300] width 5 height 5
click at [487, 299] on icon "plus" at bounding box center [485, 300] width 9 height 9
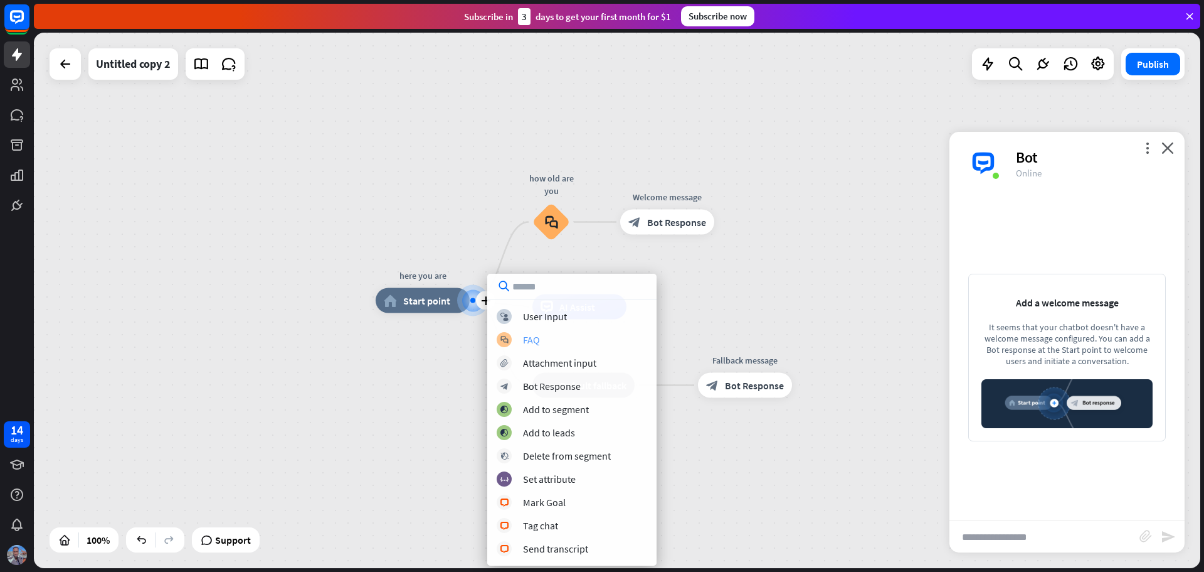
click at [548, 343] on div "block_faq FAQ" at bounding box center [572, 339] width 151 height 15
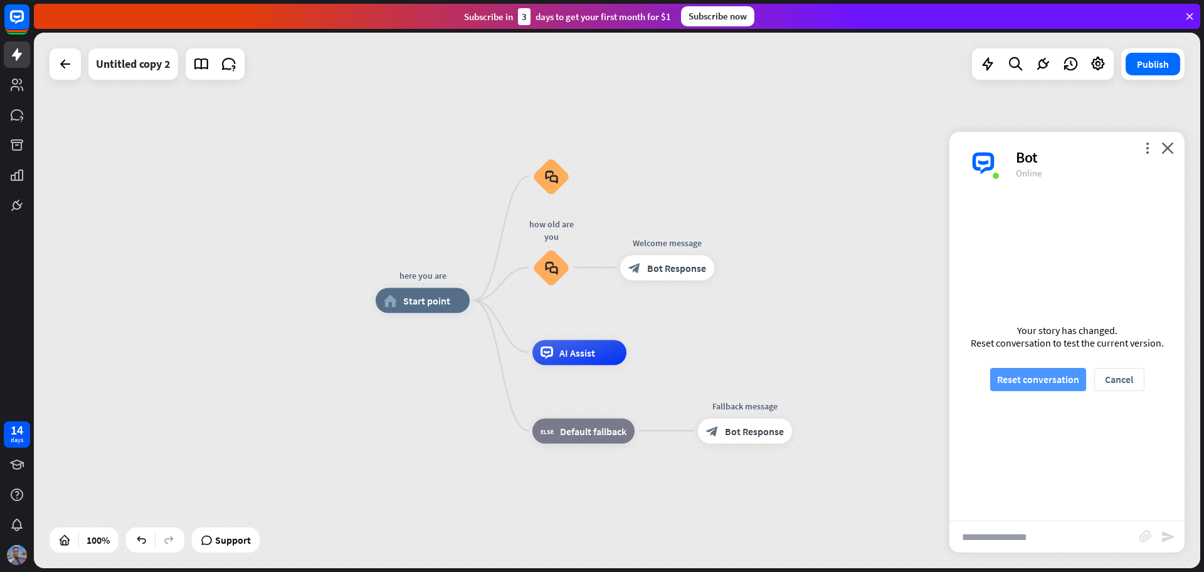
drag, startPoint x: 1053, startPoint y: 373, endPoint x: 1039, endPoint y: 375, distance: 13.4
click at [1053, 375] on button "Reset conversation" at bounding box center [1039, 379] width 96 height 23
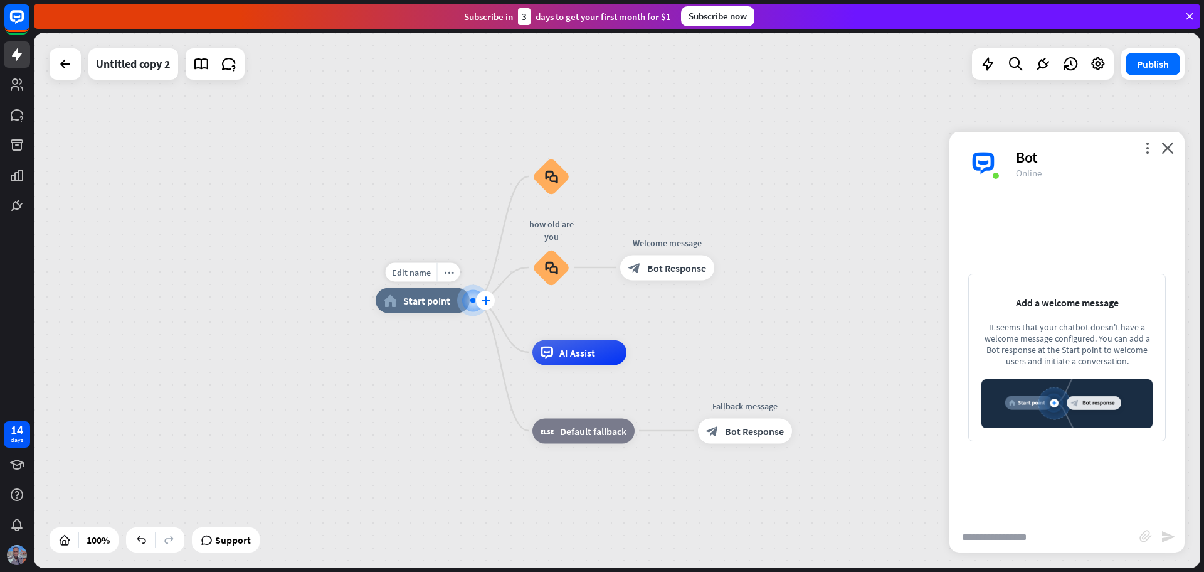
click at [482, 305] on div "plus" at bounding box center [485, 300] width 19 height 19
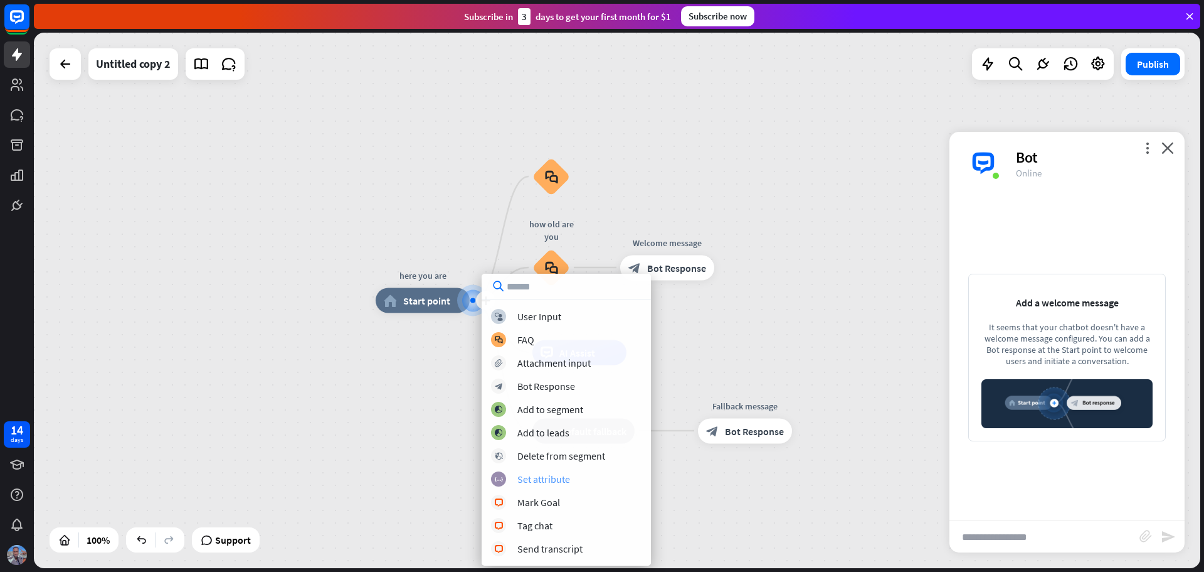
click at [546, 479] on div "Set attribute" at bounding box center [544, 478] width 53 height 13
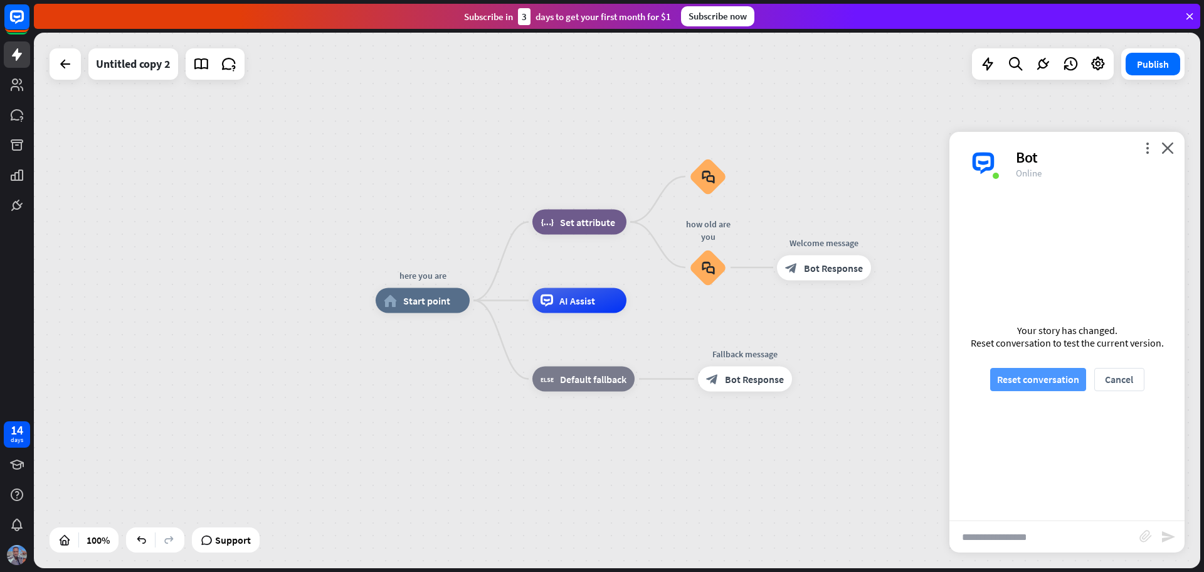
click at [1048, 377] on button "Reset conversation" at bounding box center [1039, 379] width 96 height 23
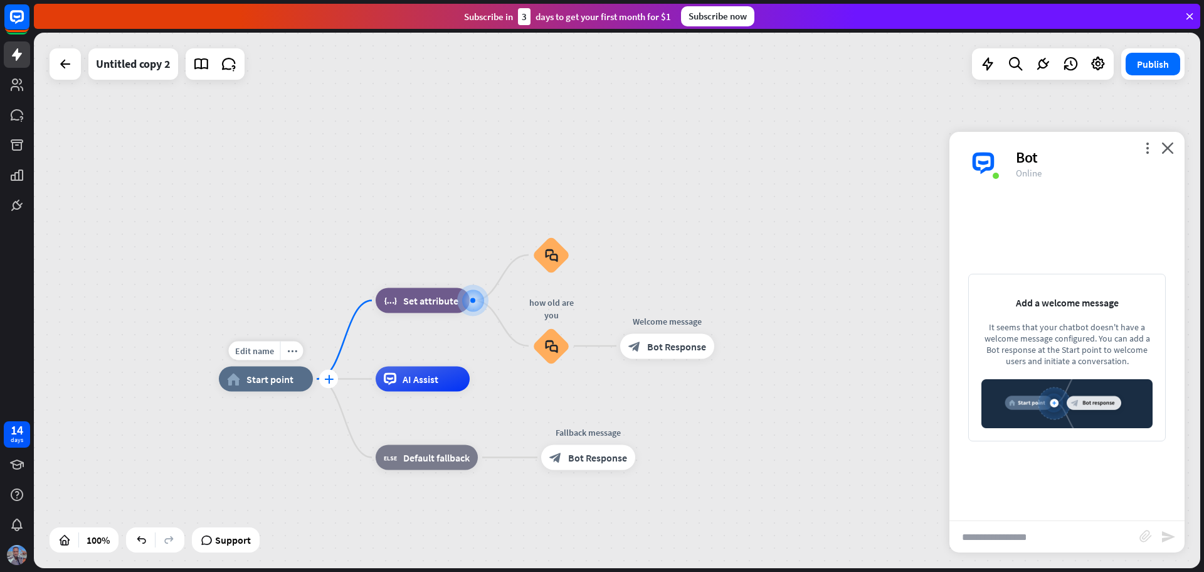
click at [327, 378] on icon "plus" at bounding box center [328, 379] width 9 height 9
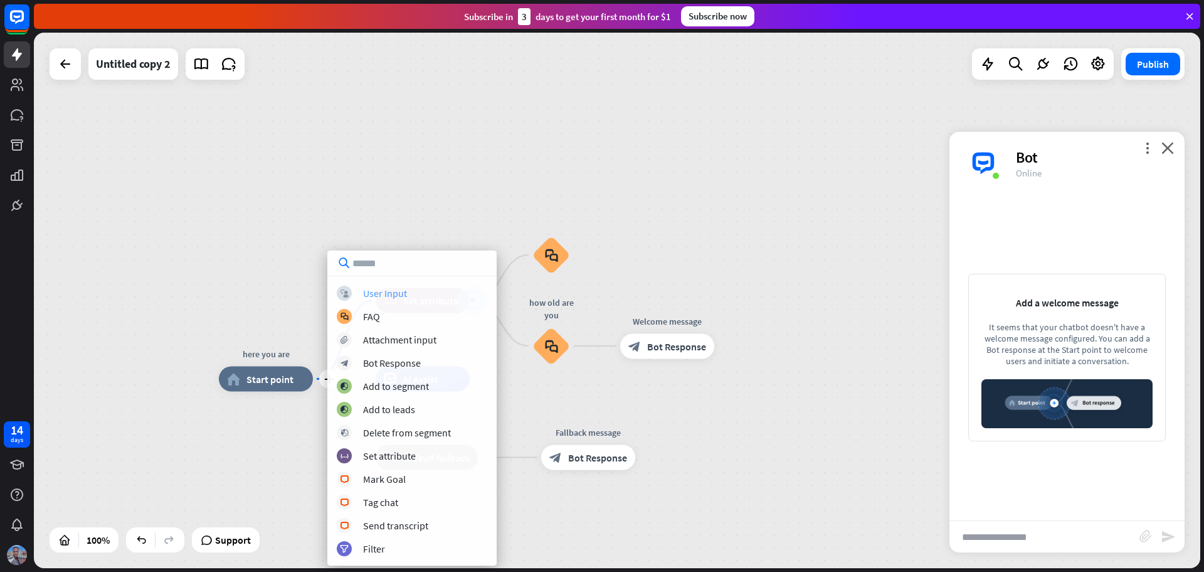
click at [372, 292] on div "User Input" at bounding box center [385, 293] width 44 height 13
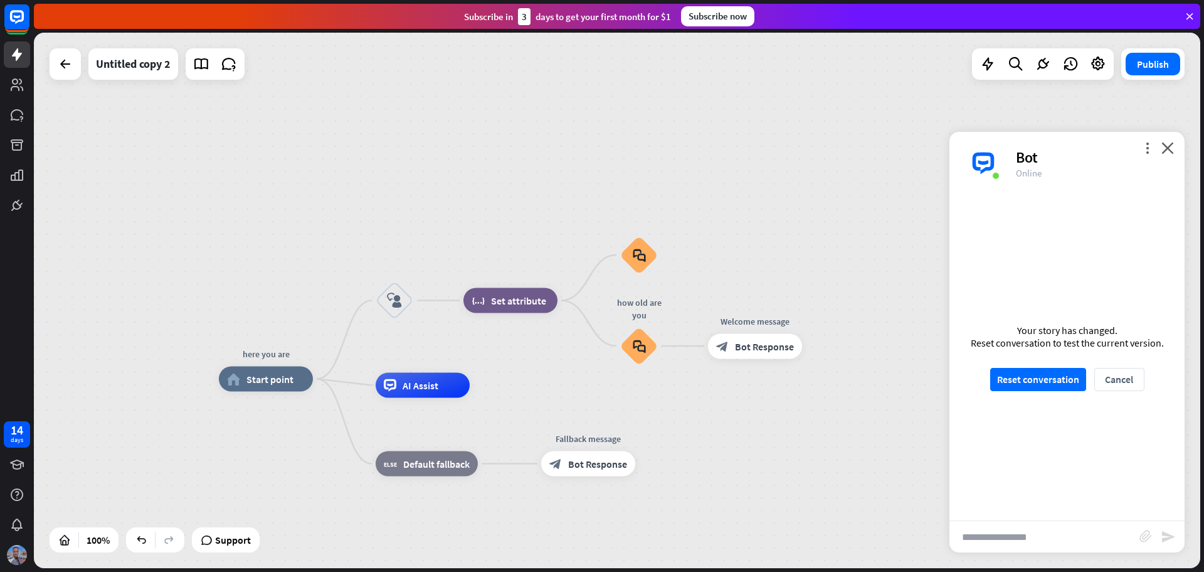
drag, startPoint x: 1056, startPoint y: 372, endPoint x: 998, endPoint y: 366, distance: 58.1
click at [1055, 371] on button "Reset conversation" at bounding box center [1039, 379] width 96 height 23
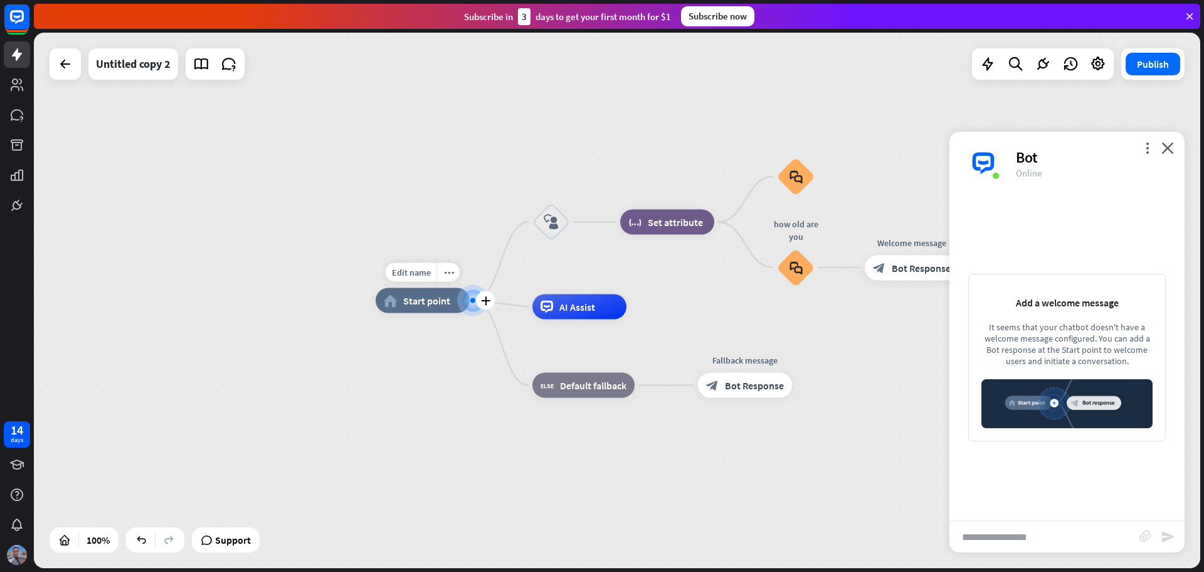
click at [473, 300] on div at bounding box center [473, 300] width 0 height 0
click at [467, 295] on div at bounding box center [472, 300] width 31 height 31
click at [469, 297] on div at bounding box center [472, 300] width 15 height 15
click at [469, 297] on div at bounding box center [472, 299] width 19 height 19
click at [411, 297] on span "Start point" at bounding box center [426, 300] width 47 height 13
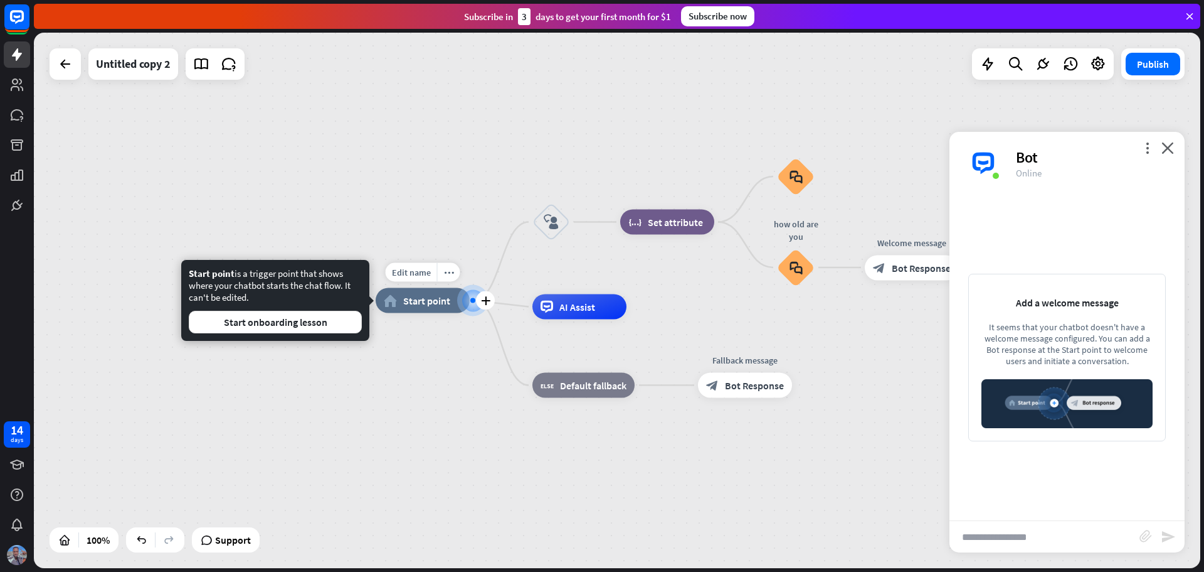
click at [427, 306] on span "Start point" at bounding box center [426, 300] width 47 height 13
click at [428, 306] on span "Start point" at bounding box center [426, 300] width 47 height 13
click at [462, 302] on div at bounding box center [472, 300] width 31 height 31
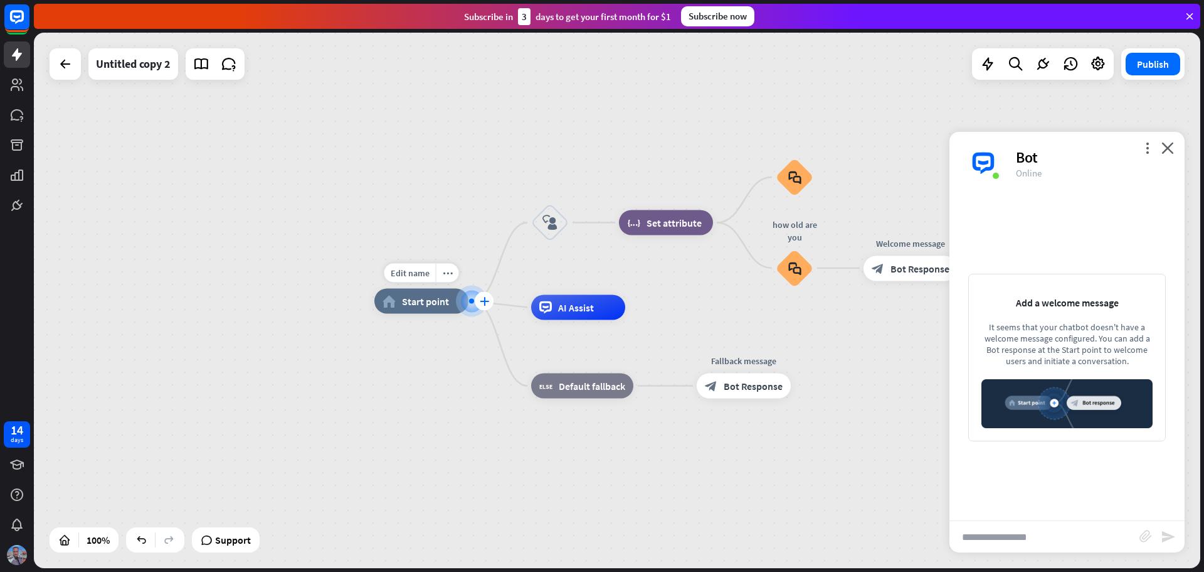
click at [483, 303] on icon "plus" at bounding box center [484, 301] width 9 height 9
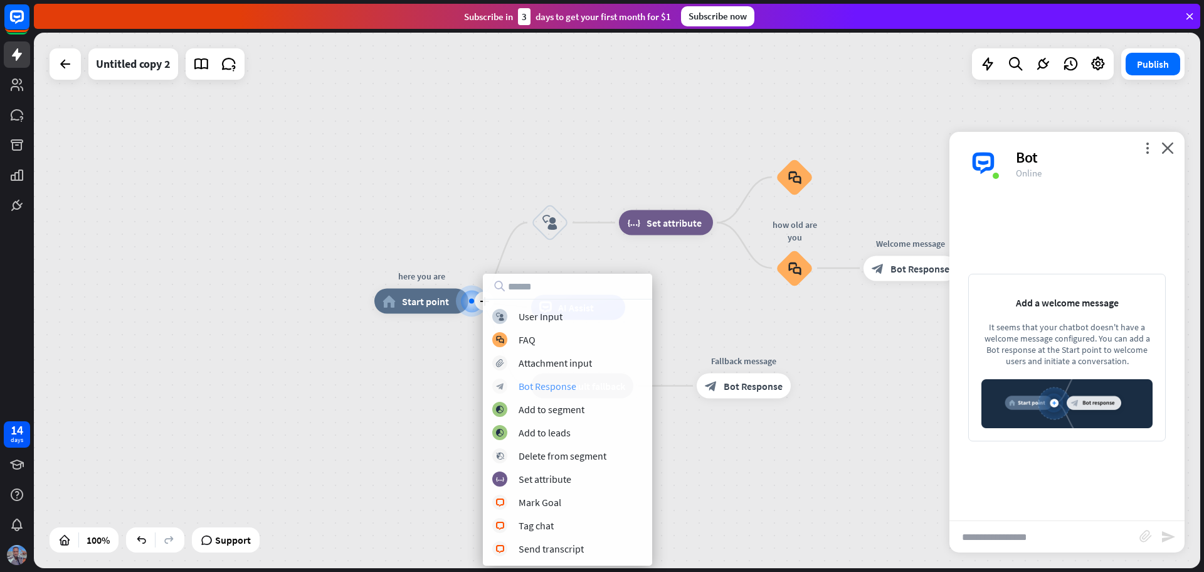
click at [556, 386] on div "Bot Response" at bounding box center [548, 386] width 58 height 13
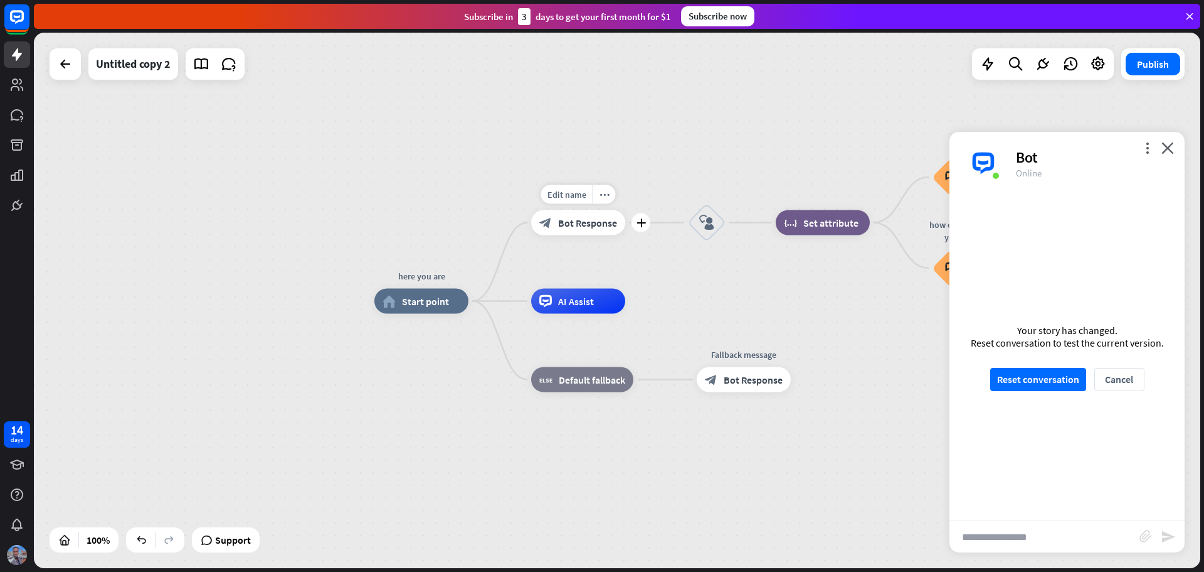
click at [574, 218] on span "Bot Response" at bounding box center [587, 222] width 59 height 13
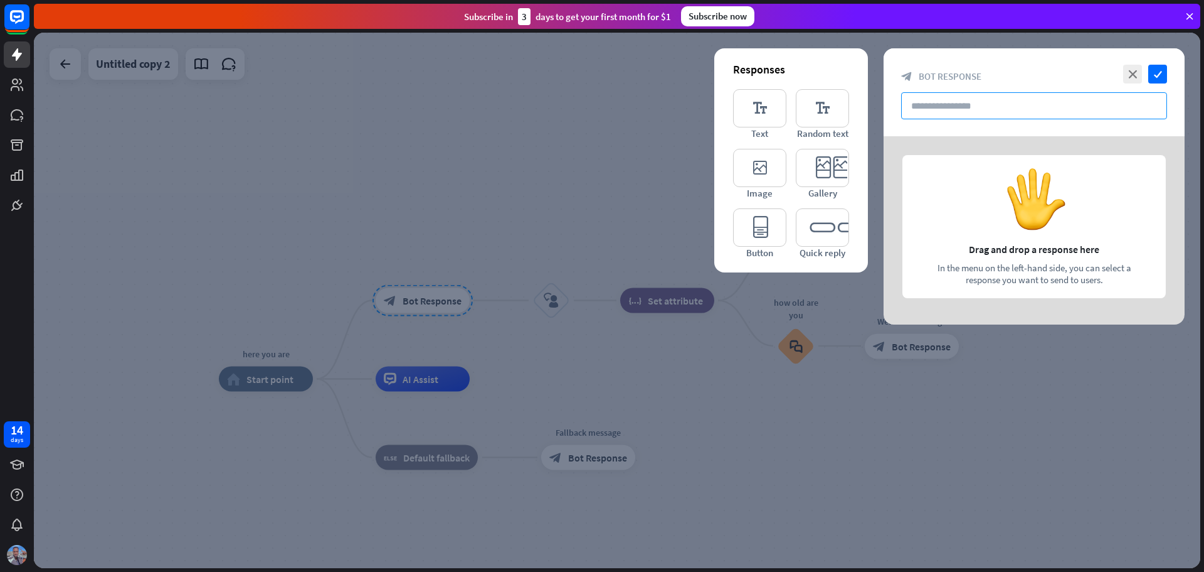
click at [990, 105] on input "text" at bounding box center [1034, 105] width 266 height 27
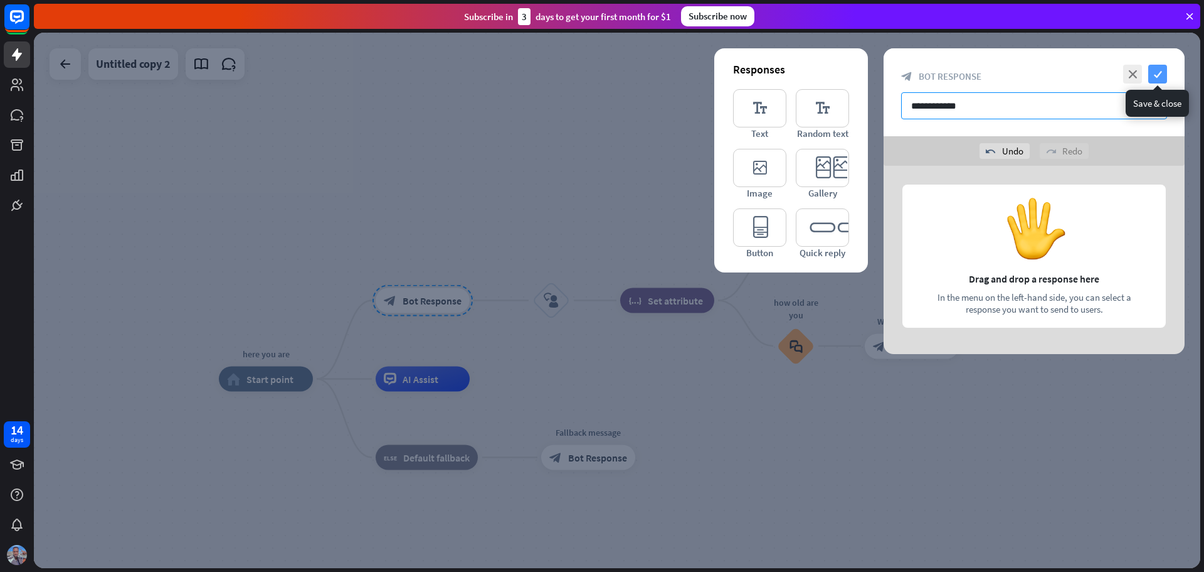
type input "**********"
click at [1157, 71] on icon "check" at bounding box center [1158, 74] width 19 height 19
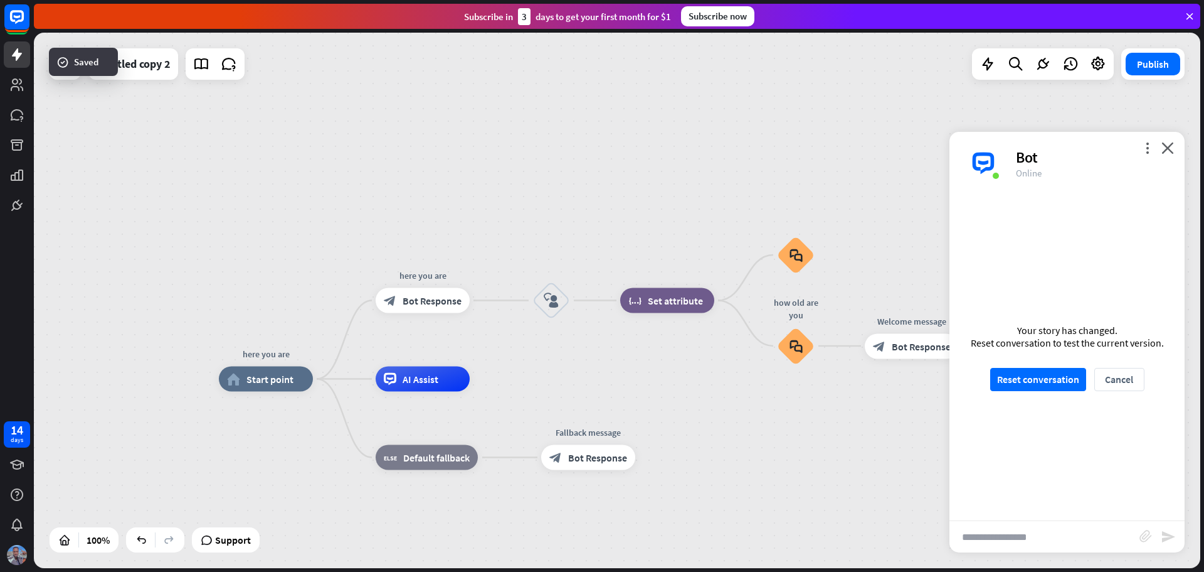
click at [1026, 359] on div "Your story has changed. Reset conversation to test the current version. Reset c…" at bounding box center [1067, 357] width 235 height 326
click at [1041, 378] on button "Reset conversation" at bounding box center [1039, 379] width 96 height 23
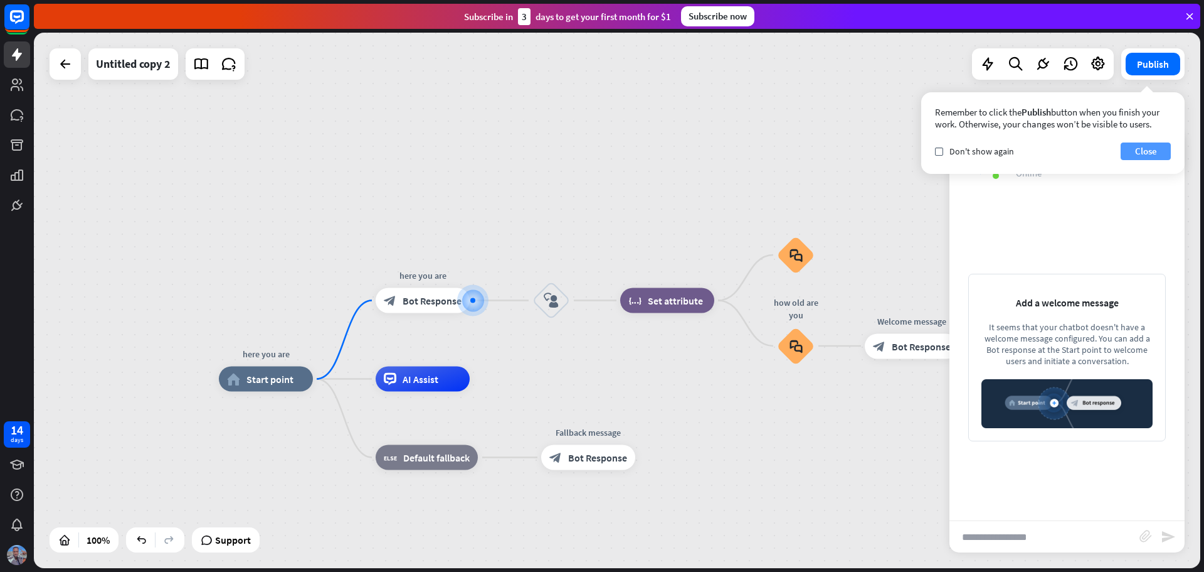
drag, startPoint x: 1152, startPoint y: 146, endPoint x: 1115, endPoint y: 183, distance: 52.4
click at [1151, 147] on button "Close" at bounding box center [1146, 151] width 50 height 18
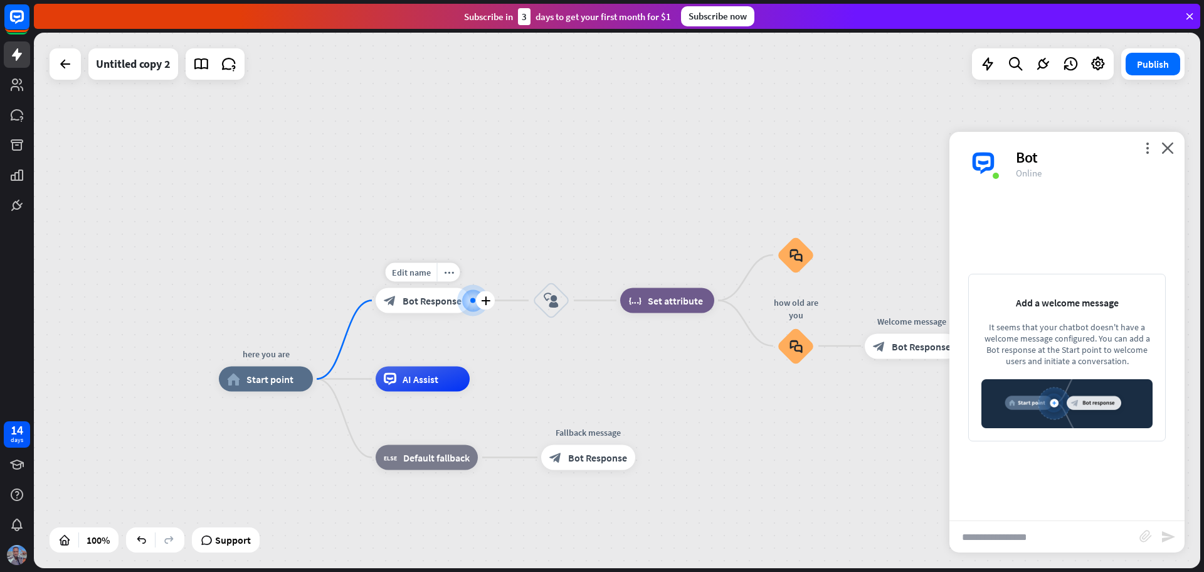
click at [430, 301] on span "Bot Response" at bounding box center [432, 300] width 59 height 13
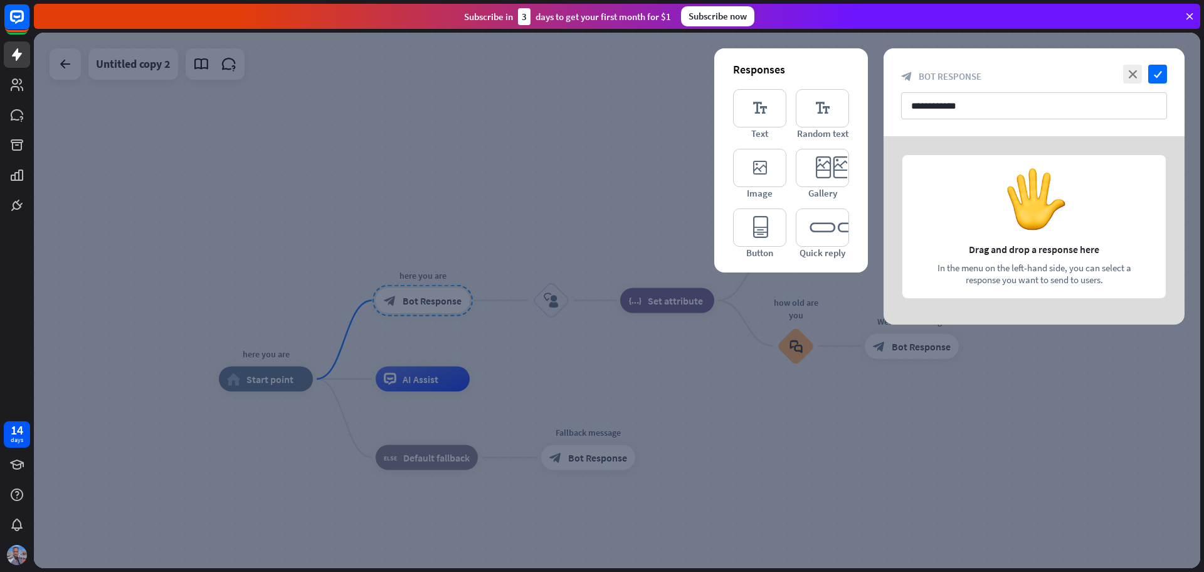
click at [1028, 248] on div at bounding box center [1034, 230] width 301 height 188
click at [1029, 205] on div at bounding box center [1034, 230] width 301 height 188
click at [1031, 203] on div at bounding box center [1034, 230] width 301 height 188
click at [752, 113] on icon "editor_text" at bounding box center [759, 108] width 53 height 38
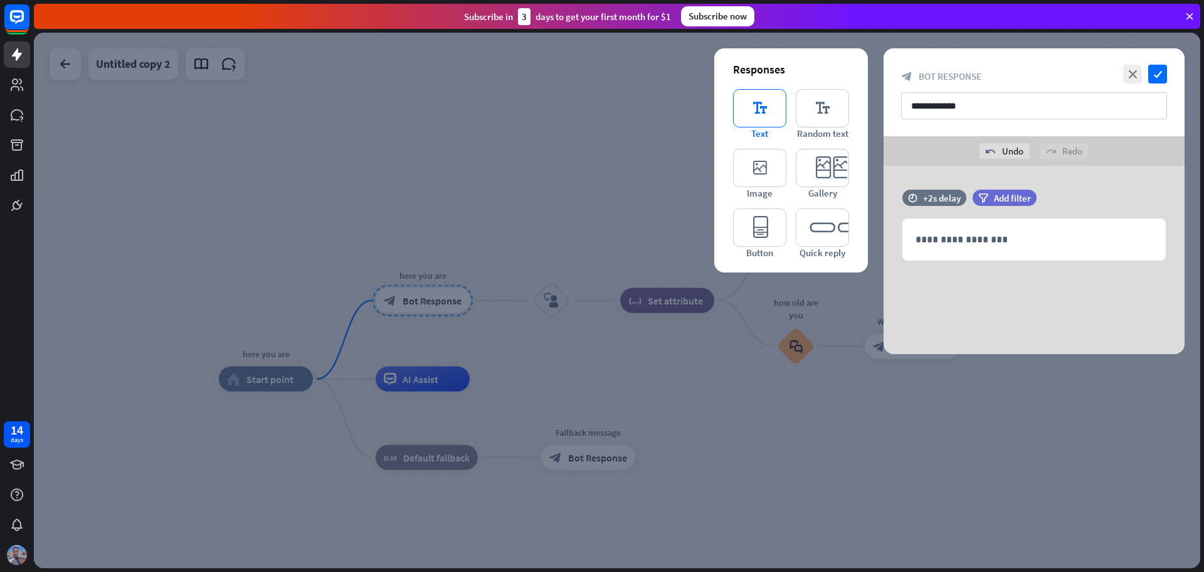
click at [757, 114] on icon "editor_text" at bounding box center [759, 108] width 53 height 38
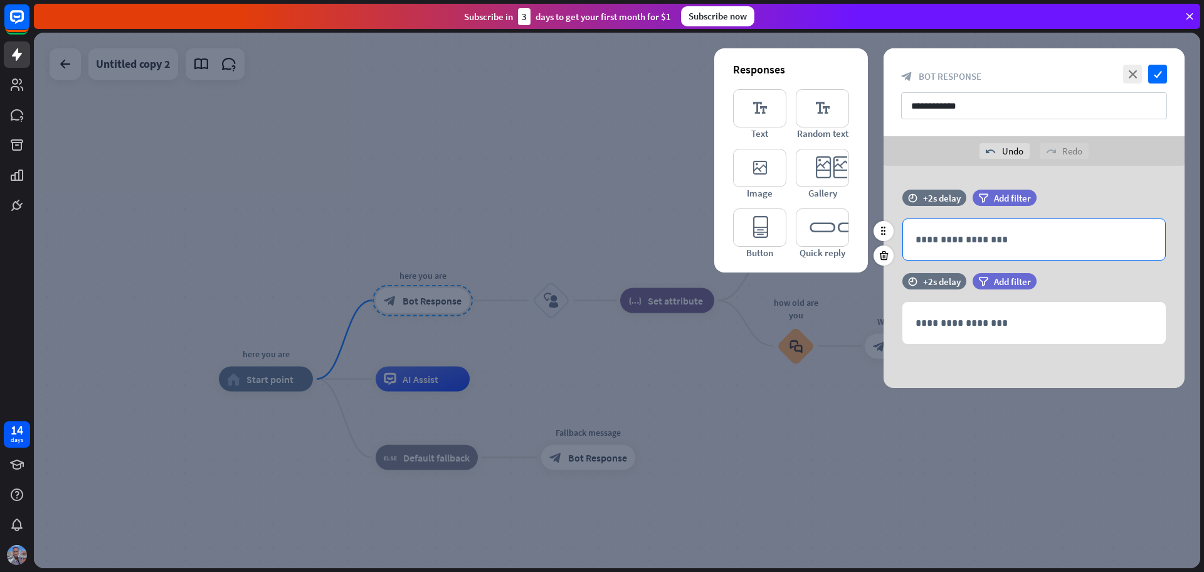
click at [960, 240] on p "**********" at bounding box center [1034, 239] width 237 height 16
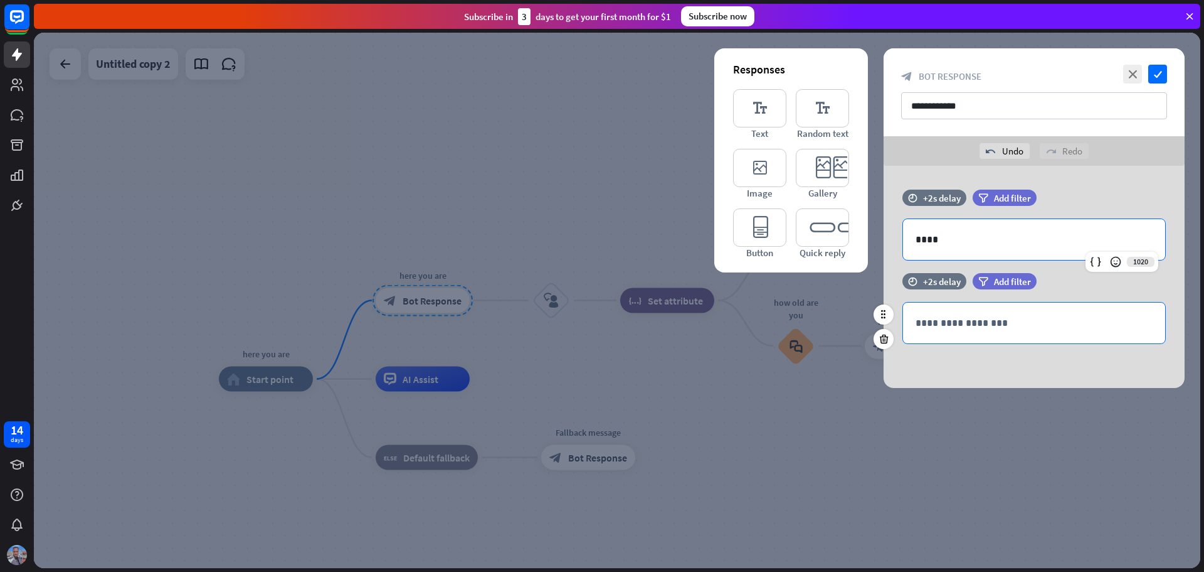
click at [1021, 319] on p "**********" at bounding box center [1034, 323] width 237 height 16
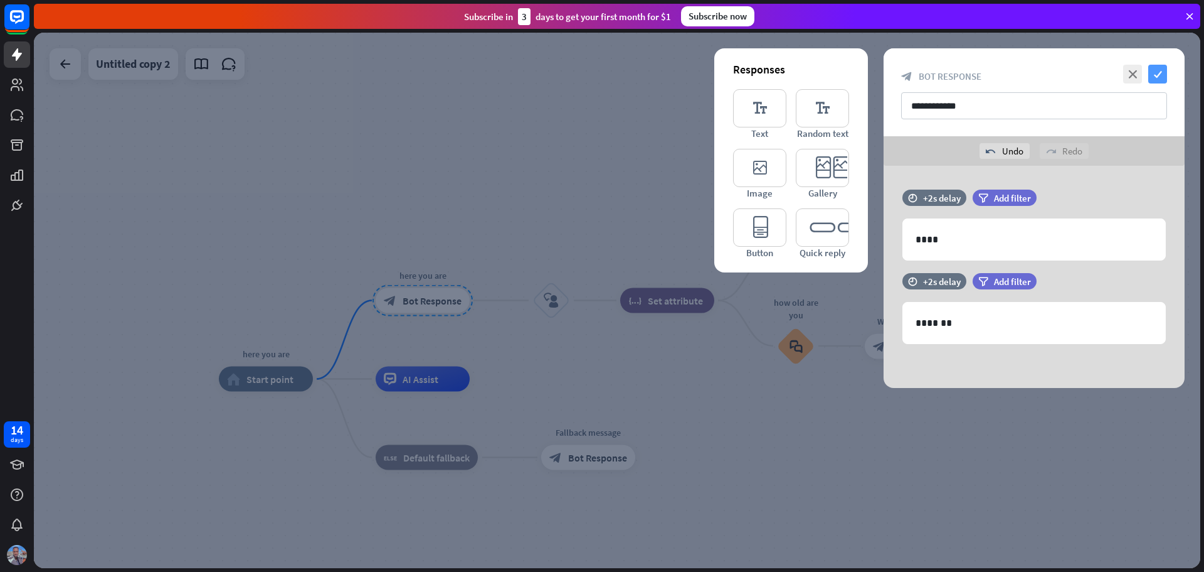
click at [1159, 73] on icon "check" at bounding box center [1158, 74] width 19 height 19
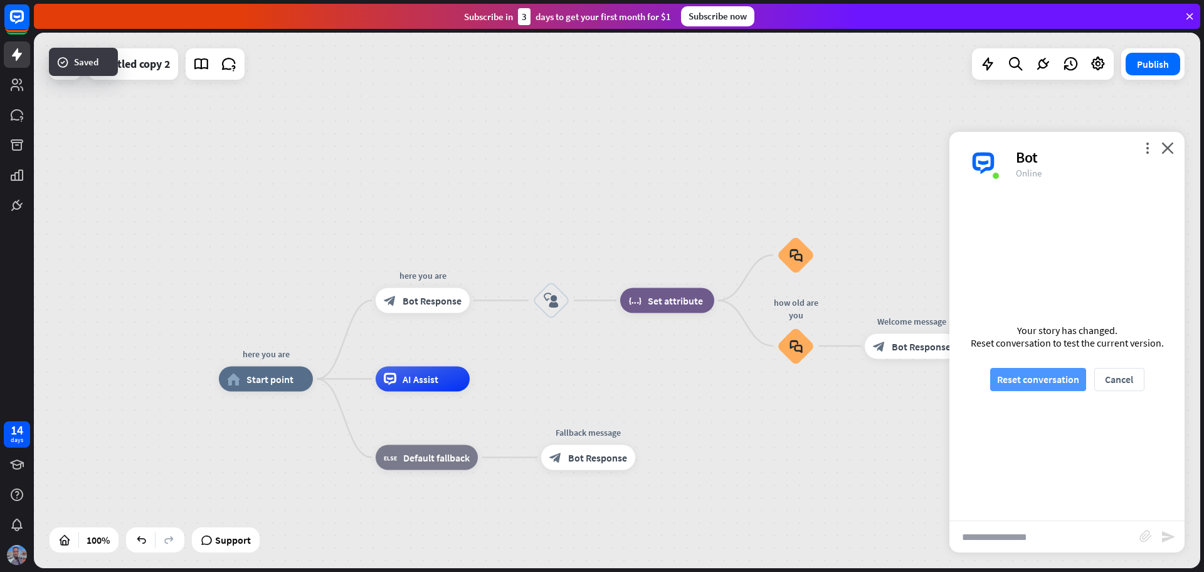
click at [1032, 380] on button "Reset conversation" at bounding box center [1039, 379] width 96 height 23
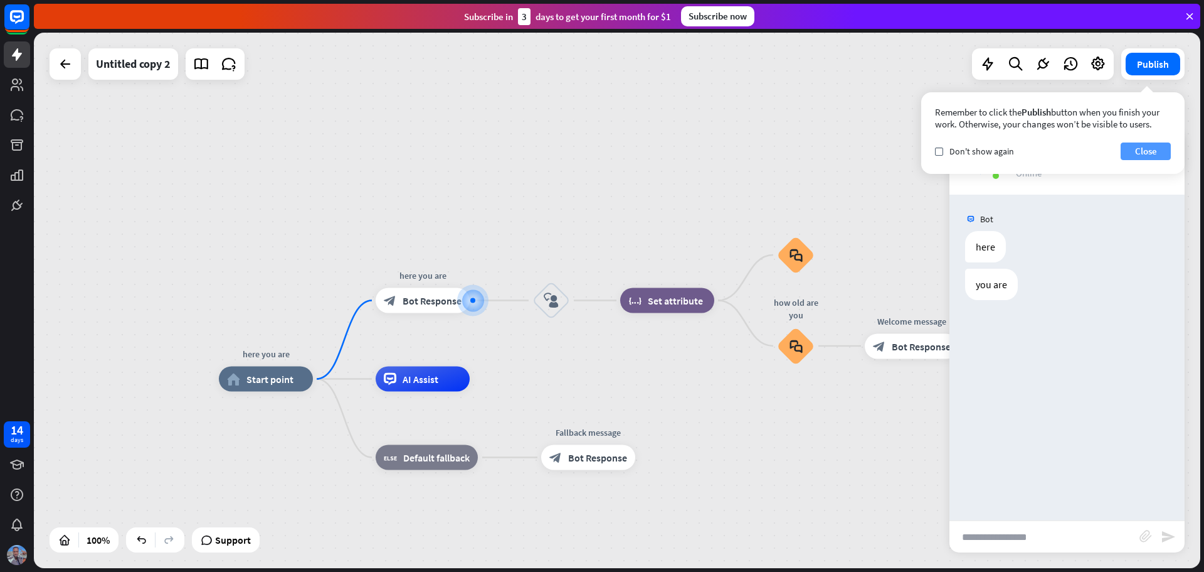
click at [1152, 156] on button "Close" at bounding box center [1146, 151] width 50 height 18
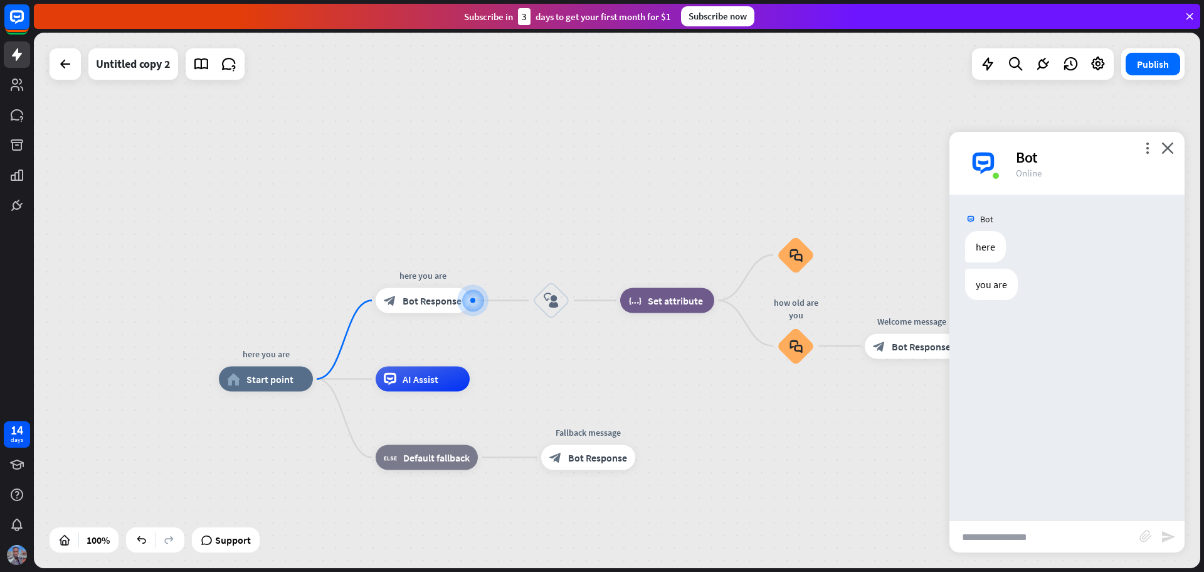
drag, startPoint x: 1038, startPoint y: 534, endPoint x: 1024, endPoint y: 511, distance: 26.7
click at [1038, 532] on input "text" at bounding box center [1045, 536] width 190 height 31
type input "**********"
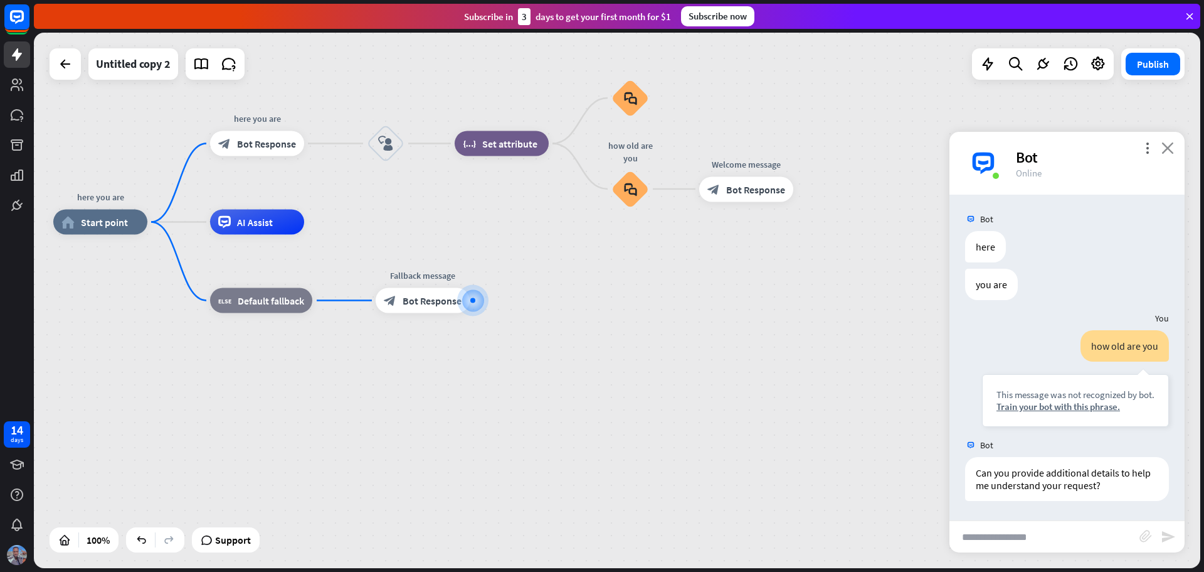
click at [1167, 147] on icon "close" at bounding box center [1168, 148] width 13 height 12
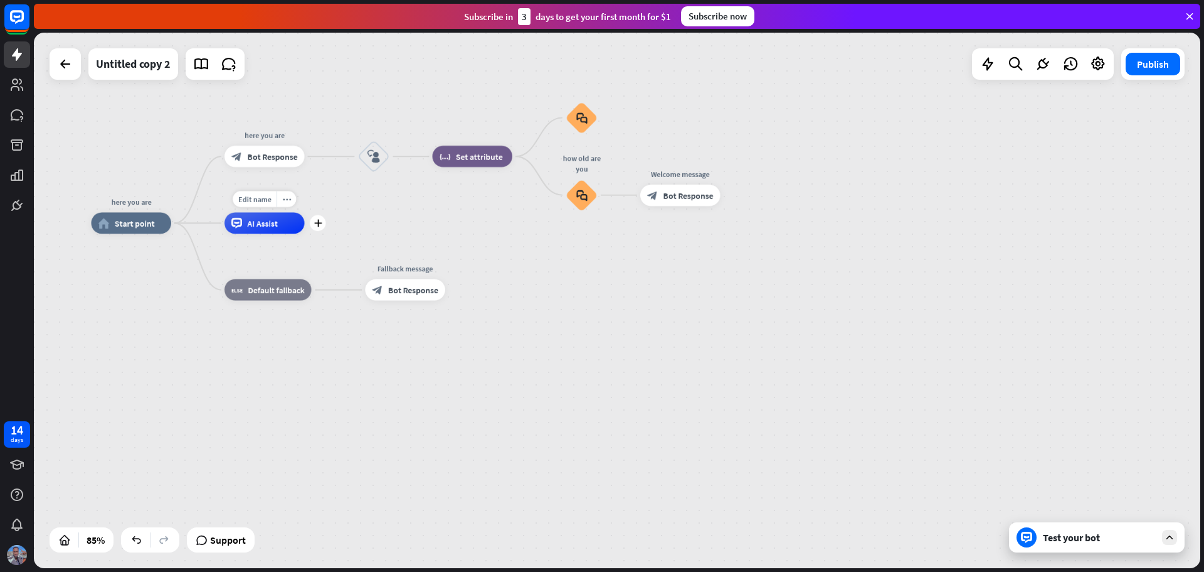
click at [263, 225] on span "AI Assist" at bounding box center [263, 223] width 30 height 11
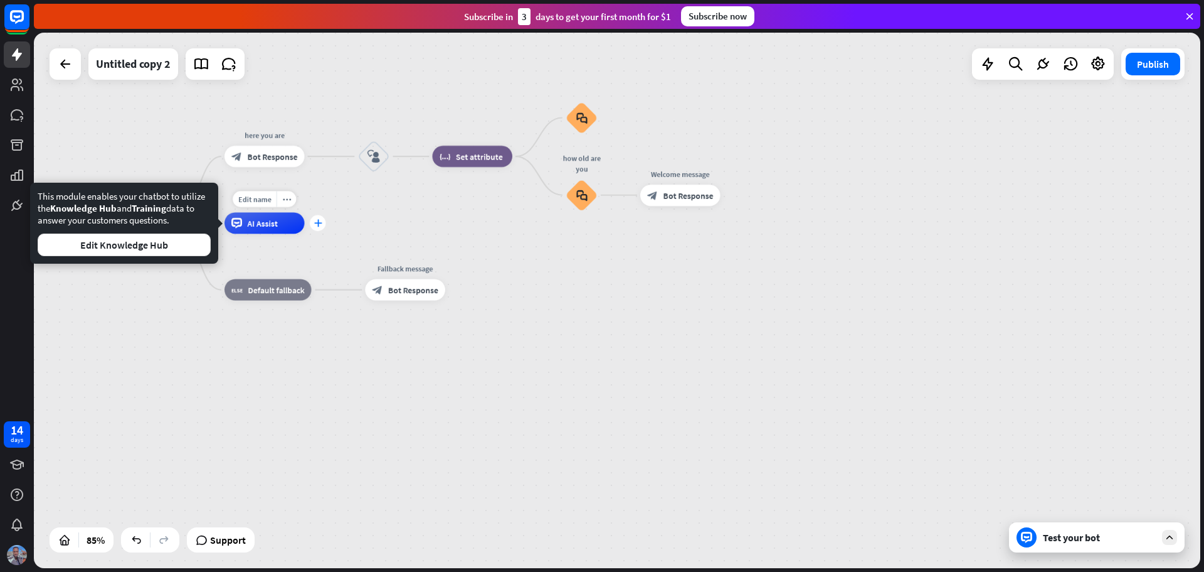
click at [321, 225] on icon "plus" at bounding box center [318, 223] width 8 height 8
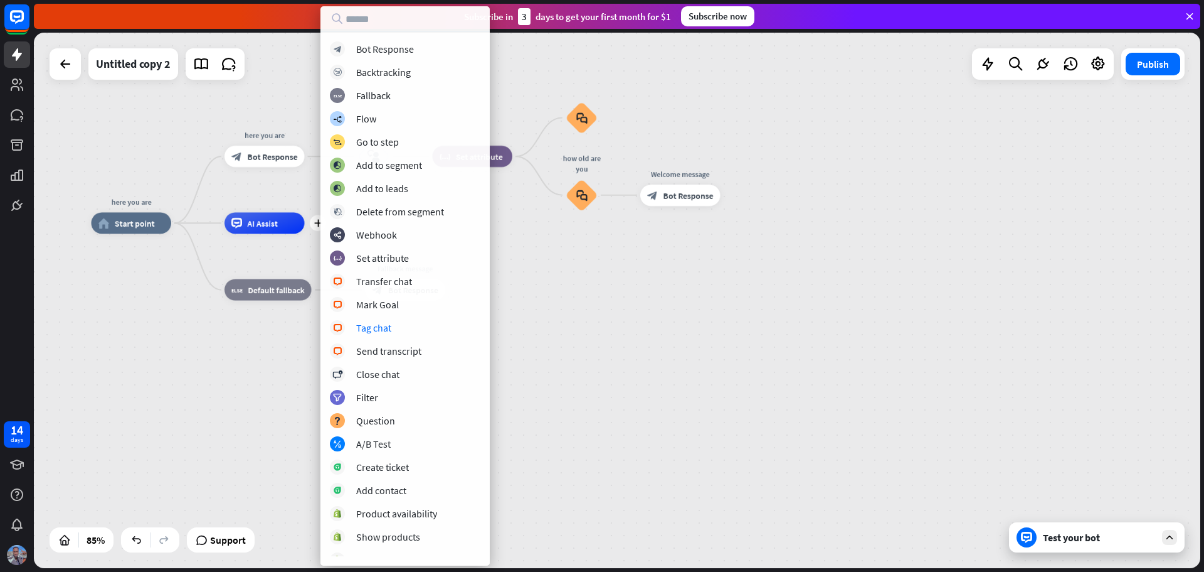
click at [404, 336] on div "block_bot_response Bot Response block_backtracking Backtracking block_fallback …" at bounding box center [405, 298] width 169 height 514
click at [349, 301] on div "block_livechat Mark Goal" at bounding box center [405, 304] width 151 height 15
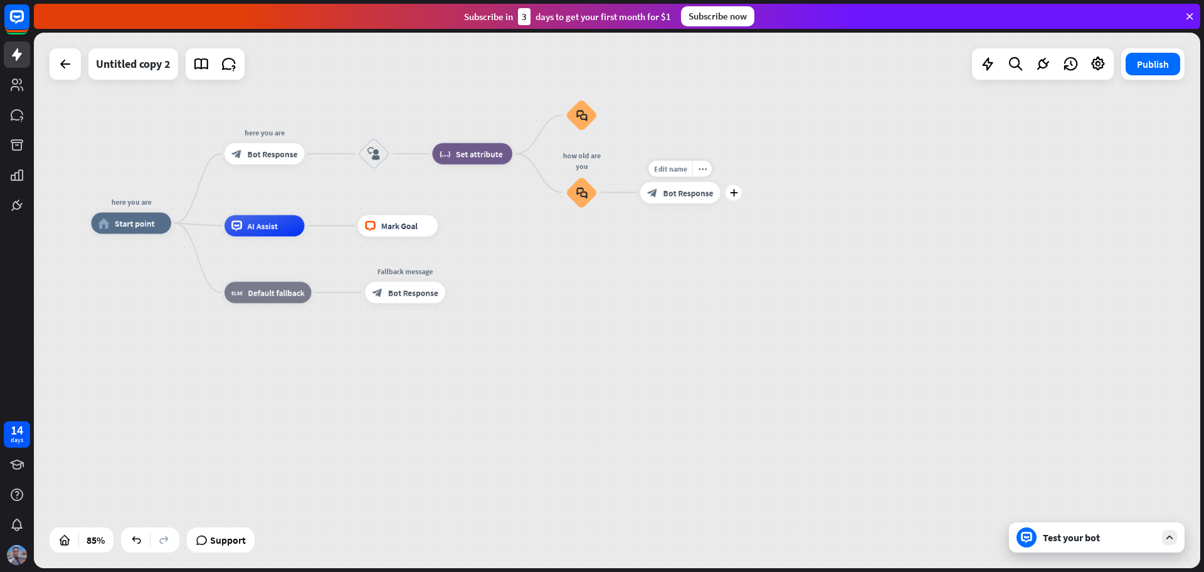
click at [683, 196] on span "Bot Response" at bounding box center [689, 192] width 50 height 11
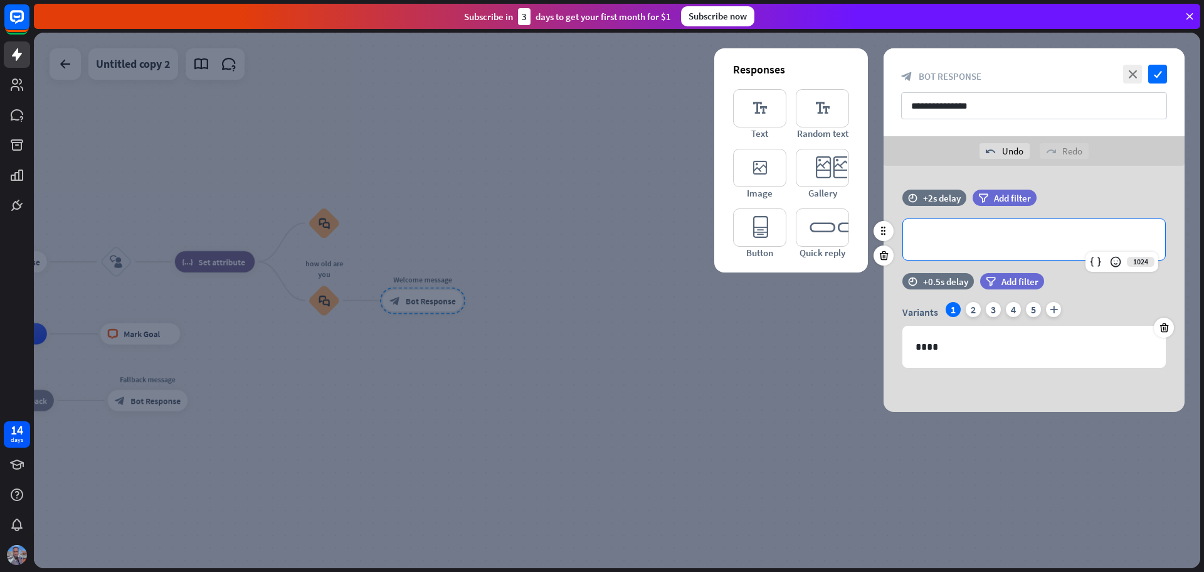
click at [941, 235] on p "**********" at bounding box center [1034, 239] width 237 height 16
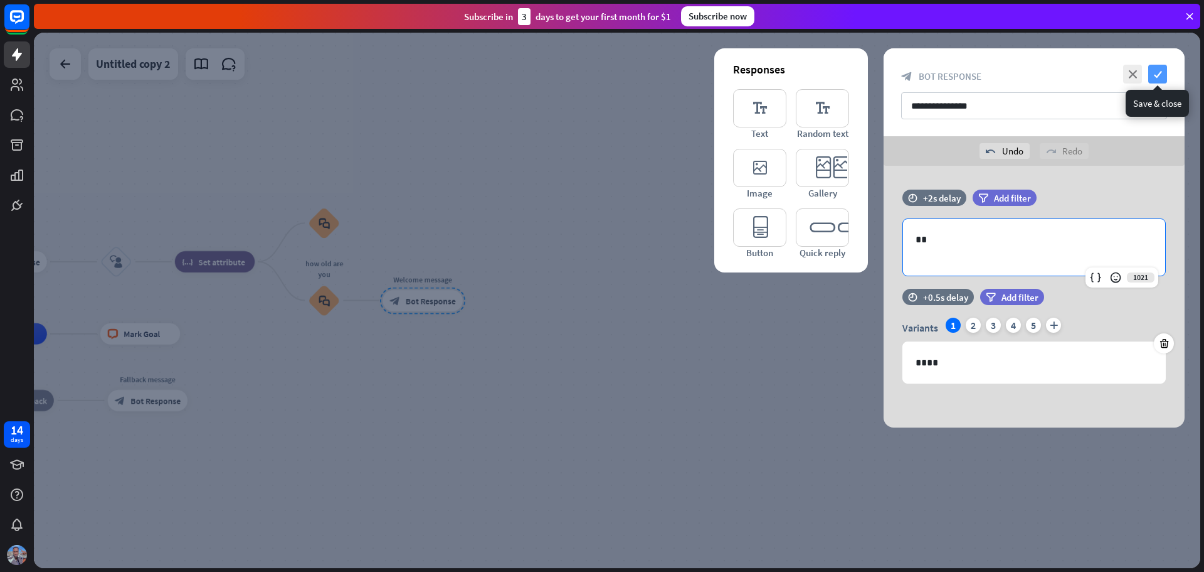
click at [1162, 72] on icon "check" at bounding box center [1158, 74] width 19 height 19
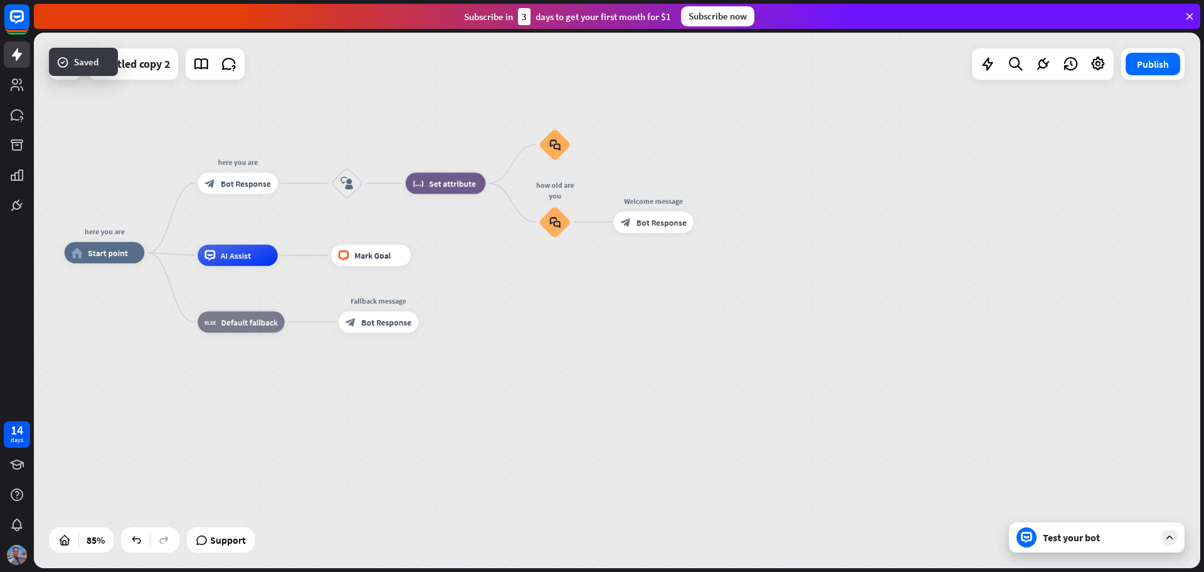
drag, startPoint x: 368, startPoint y: 405, endPoint x: 528, endPoint y: 326, distance: 178.2
click at [528, 326] on div "here you are home_2 Start point here you are block_bot_response Bot Response bl…" at bounding box center [561, 479] width 992 height 455
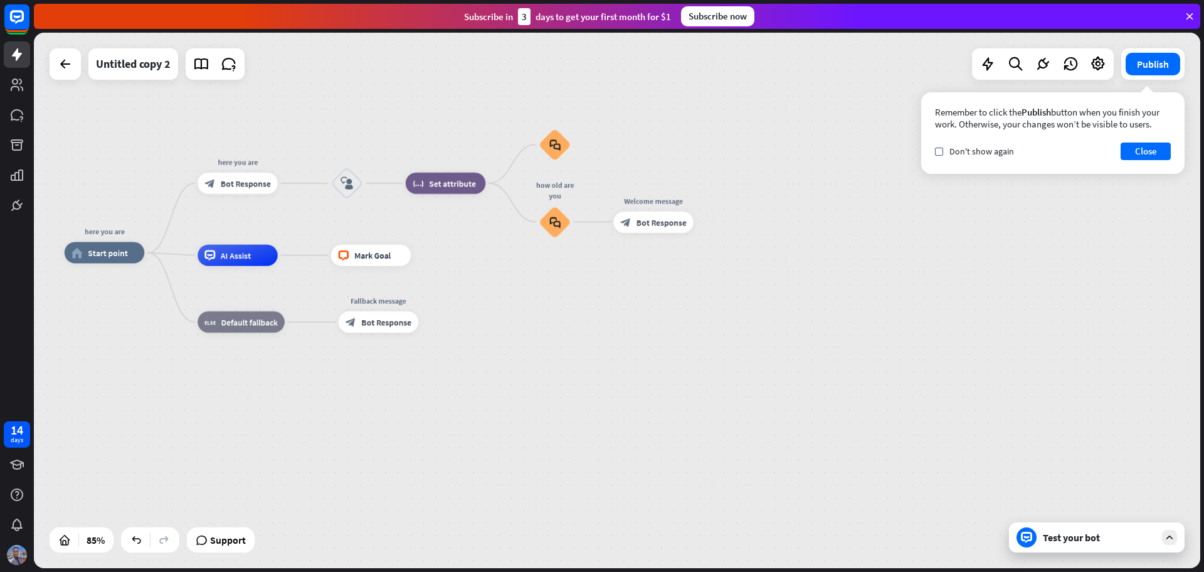
click at [1129, 535] on div "Test your bot" at bounding box center [1099, 537] width 113 height 13
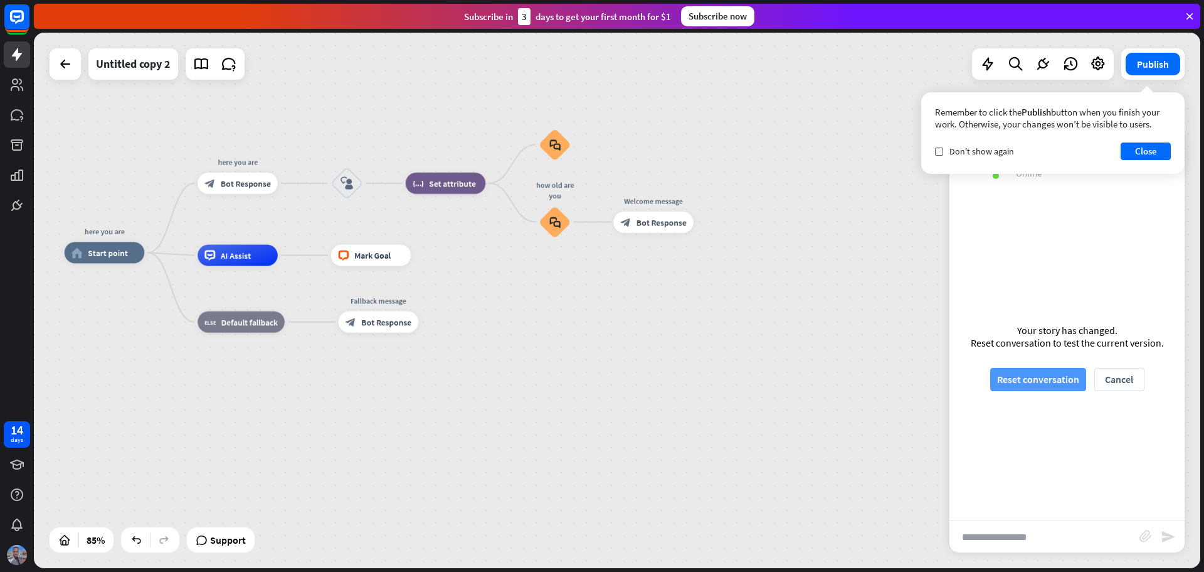
click at [1014, 381] on button "Reset conversation" at bounding box center [1039, 379] width 96 height 23
